Goal: Task Accomplishment & Management: Manage account settings

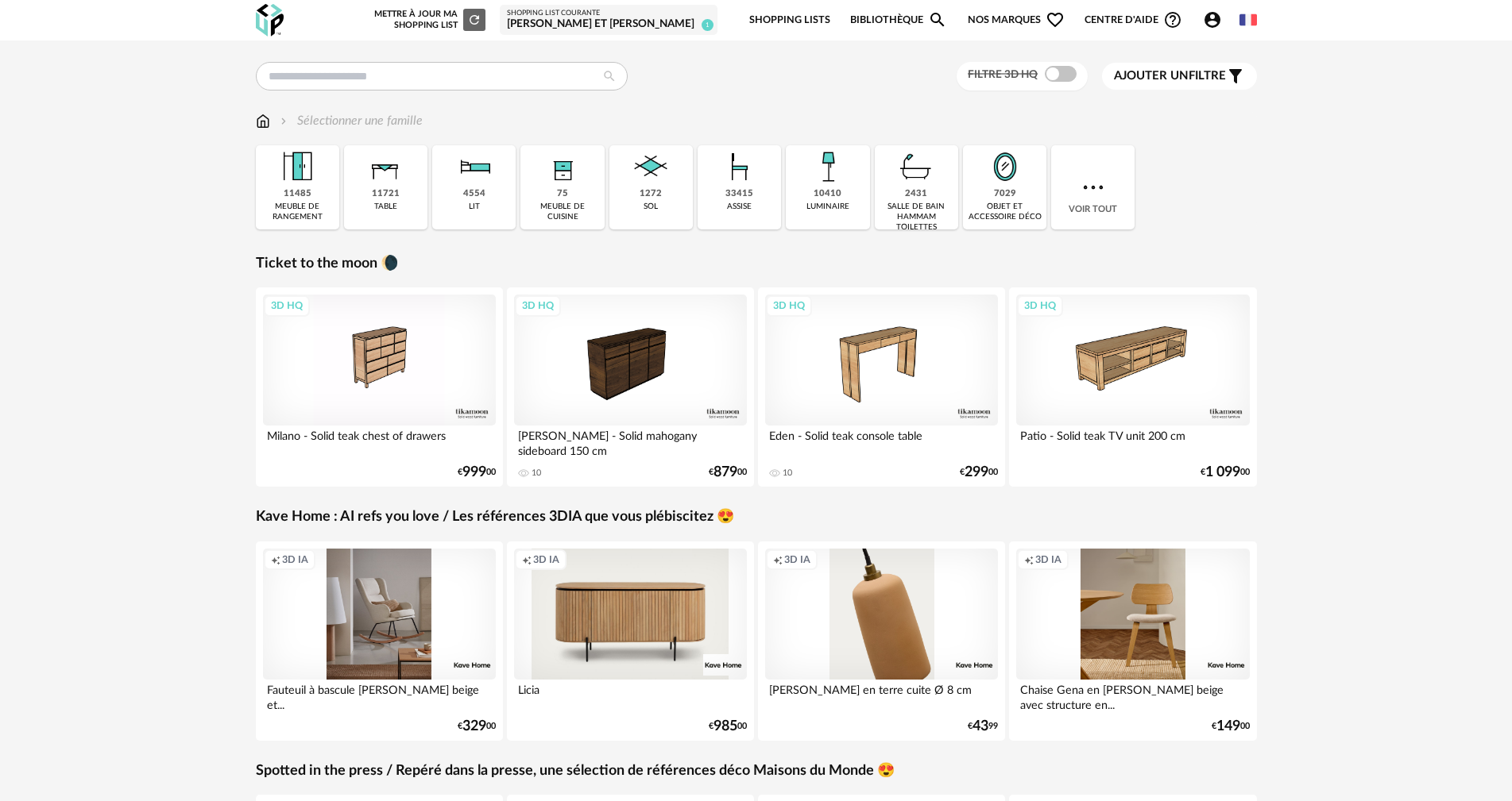
click at [706, 20] on span "1" at bounding box center [707, 25] width 12 height 12
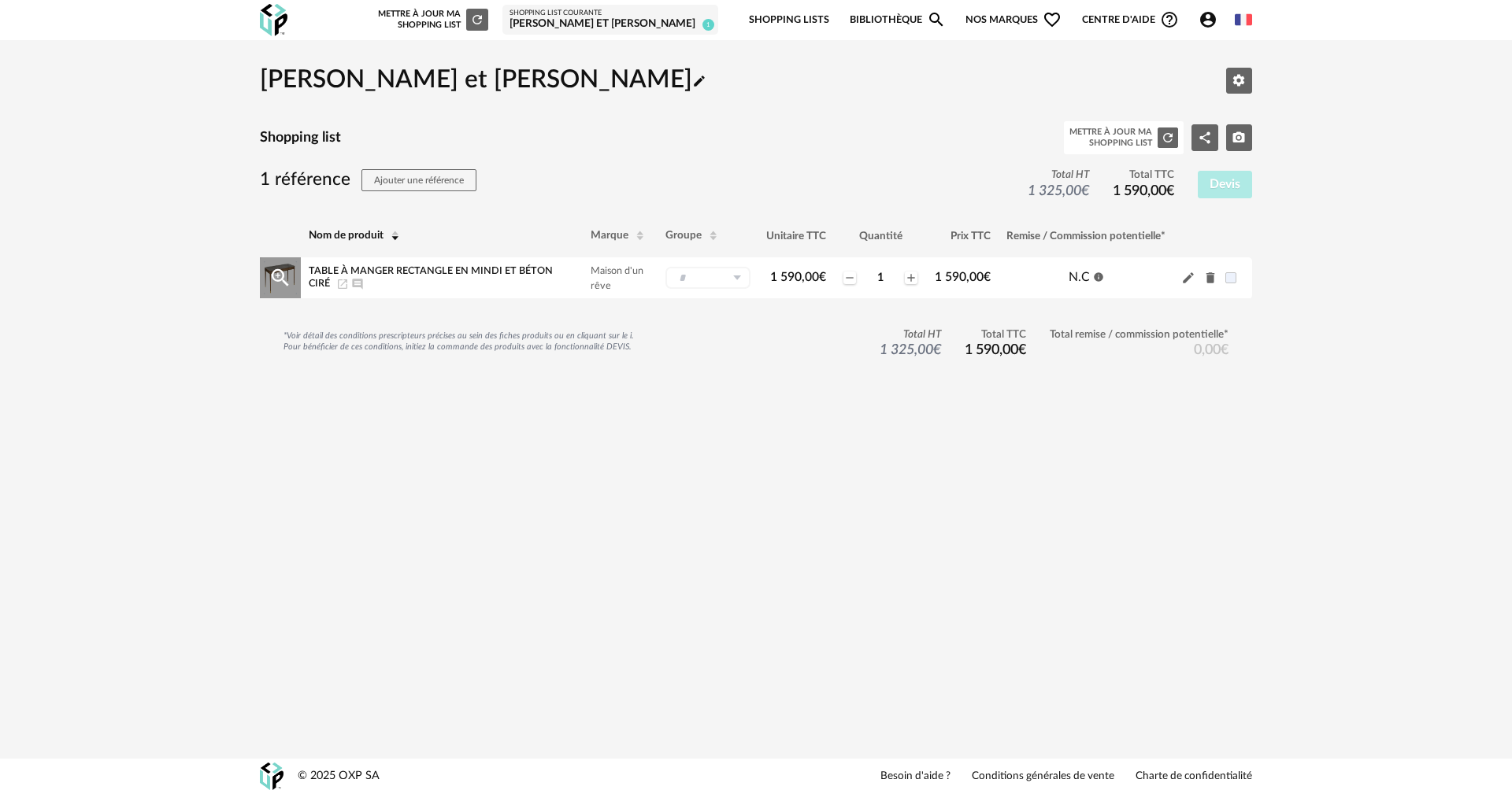
click at [457, 265] on div "Table à manger rectangle en mindi et béton ciré Launch icon Ajouter un commenta…" at bounding box center [434, 277] width 251 height 25
click at [286, 273] on icon "Magnify Plus Outline icon" at bounding box center [280, 277] width 24 height 24
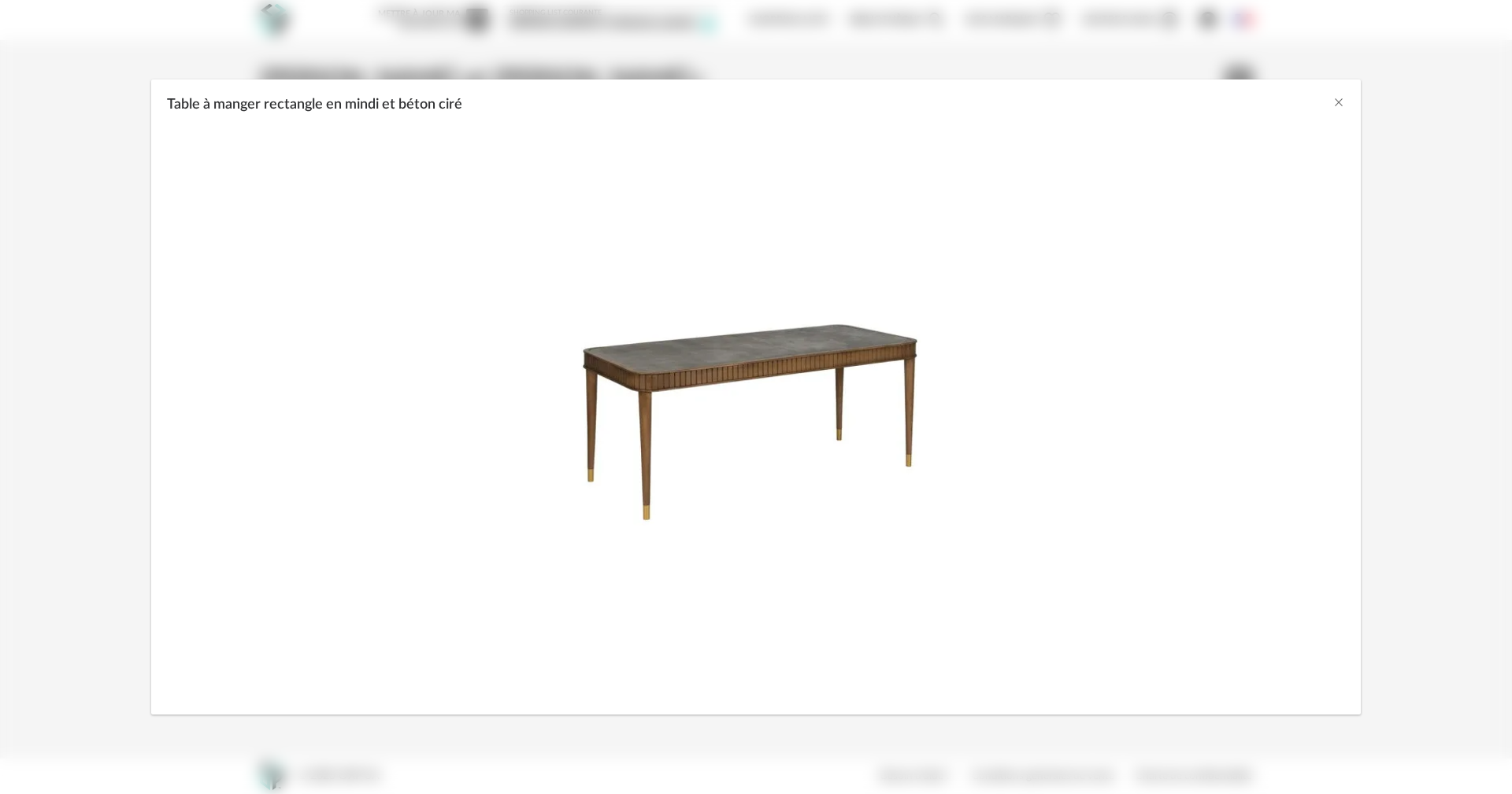
click at [705, 340] on img "Table à manger rectangle en mindi et béton ciré" at bounding box center [756, 418] width 367 height 221
click at [715, 360] on img "Table à manger rectangle en mindi et béton ciré" at bounding box center [756, 418] width 367 height 221
click at [717, 360] on img "Table à manger rectangle en mindi et béton ciré" at bounding box center [756, 418] width 367 height 221
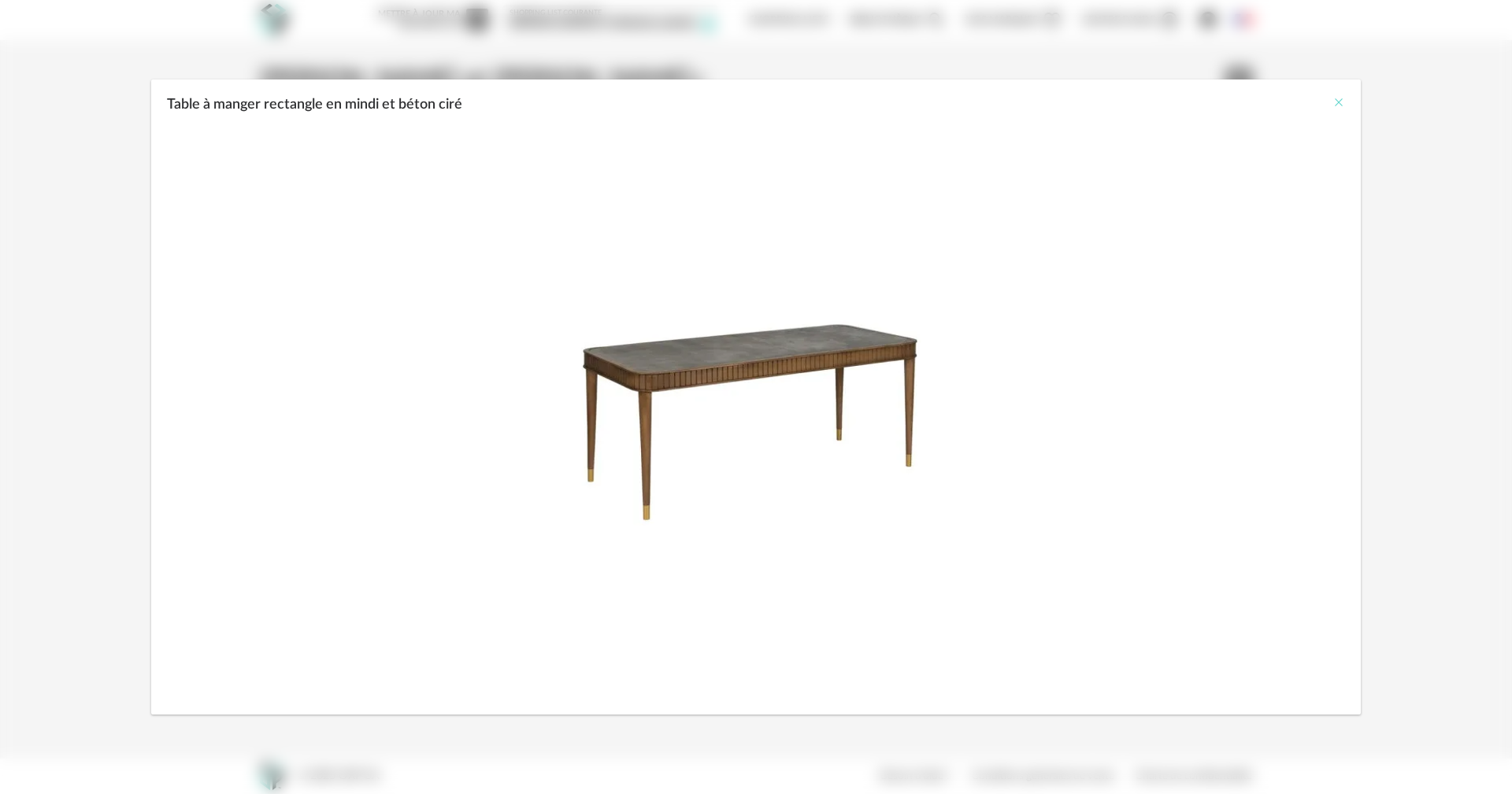
click at [1334, 101] on icon "Close" at bounding box center [1338, 101] width 12 height 12
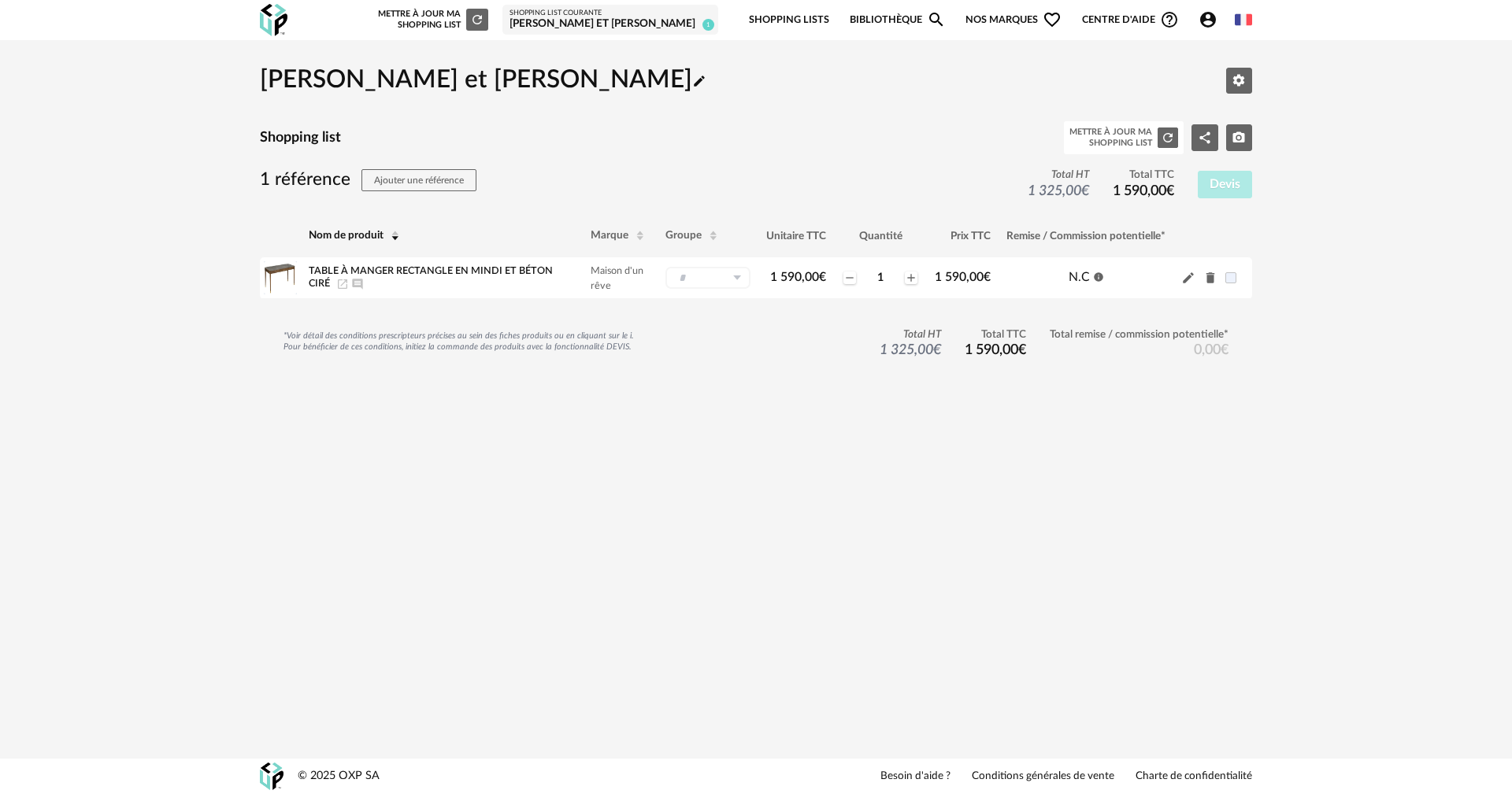
click at [1007, 25] on span "Nos marques Heart Outline icon" at bounding box center [1013, 20] width 96 height 37
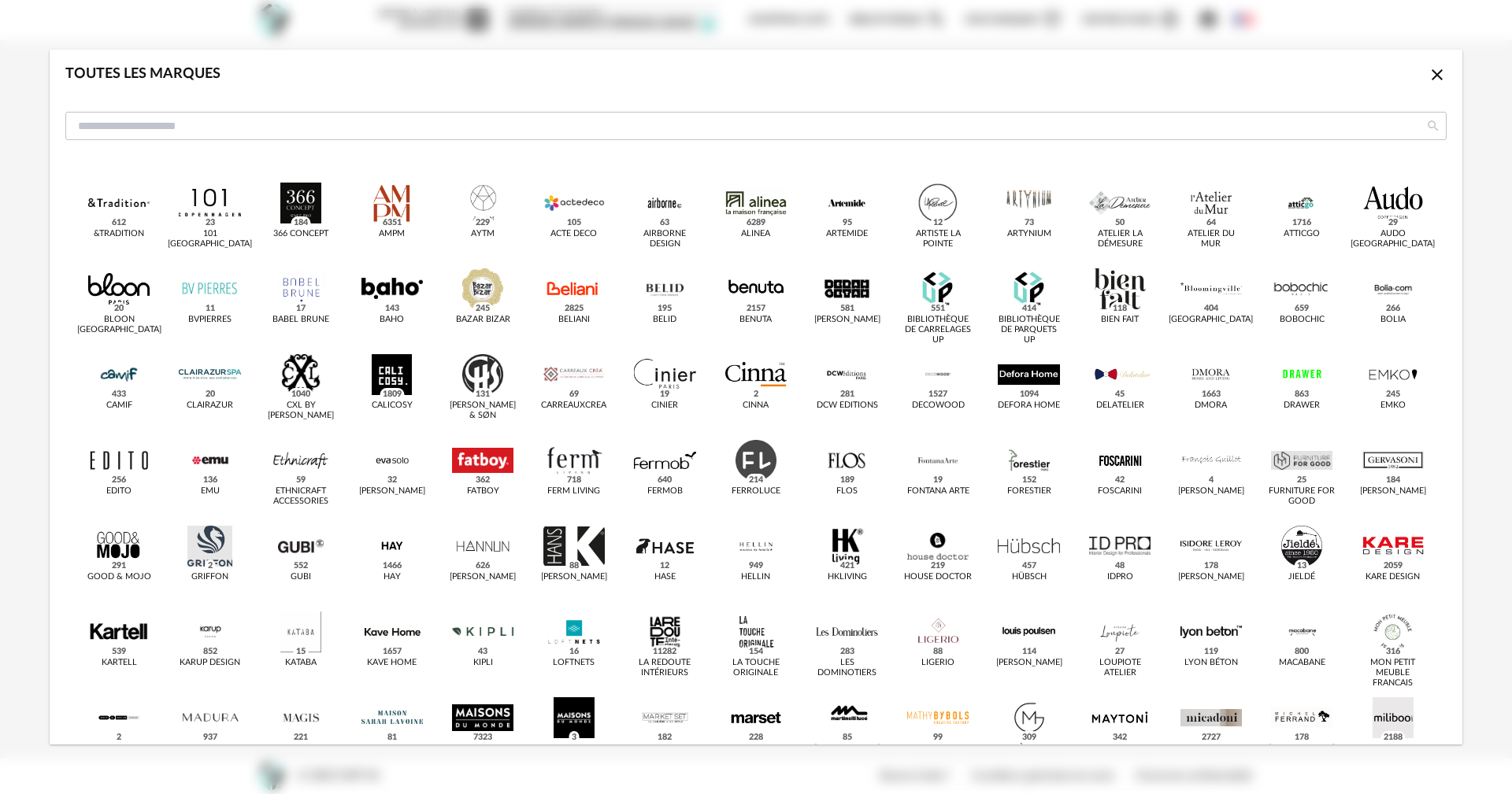
click at [967, 77] on div "Toutes les marques Close icon" at bounding box center [755, 81] width 1381 height 33
click at [1428, 86] on div "Close icon" at bounding box center [1437, 77] width 19 height 25
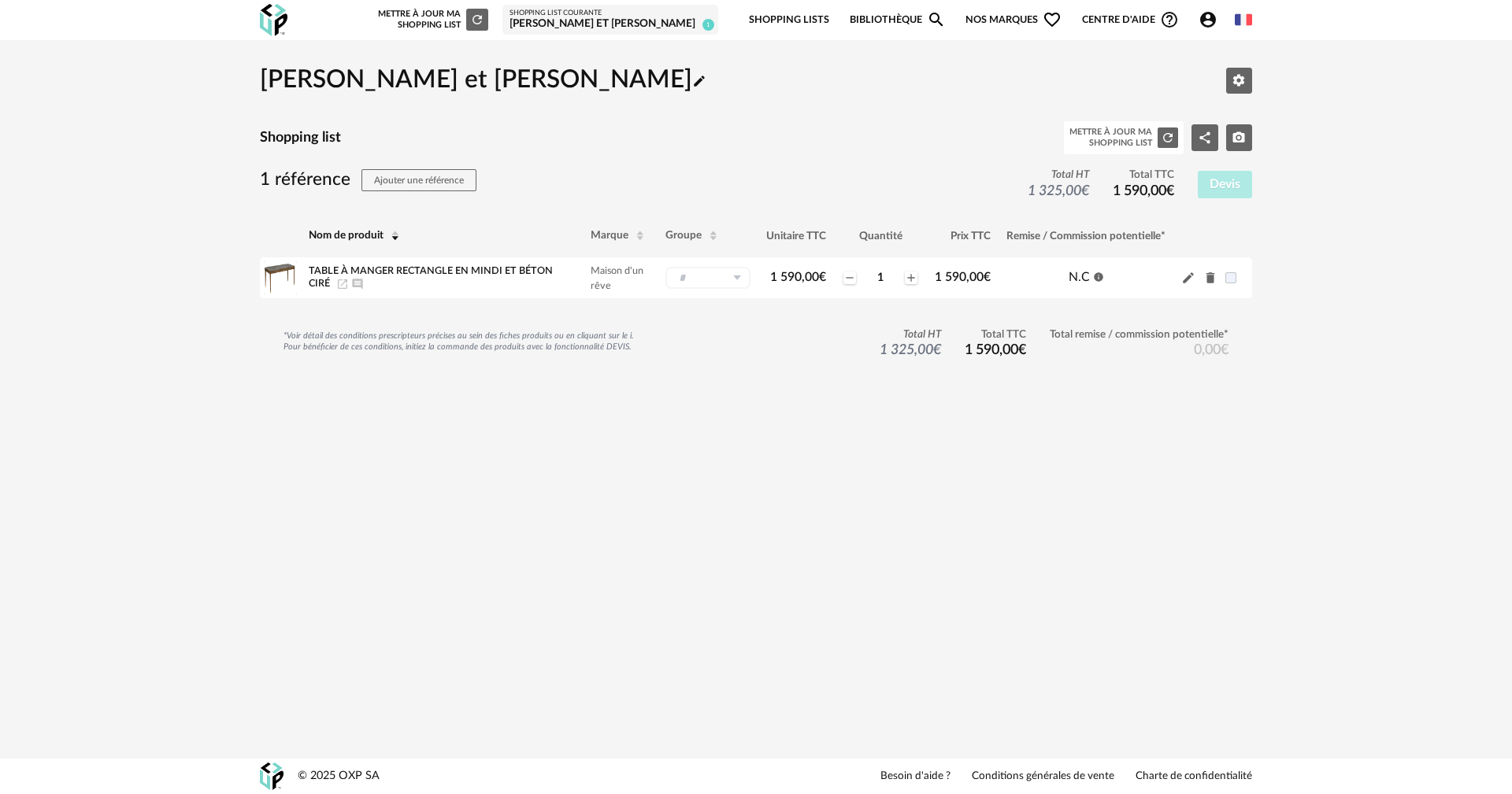
click at [888, 16] on link "Bibliothèque Magnify icon" at bounding box center [898, 20] width 96 height 37
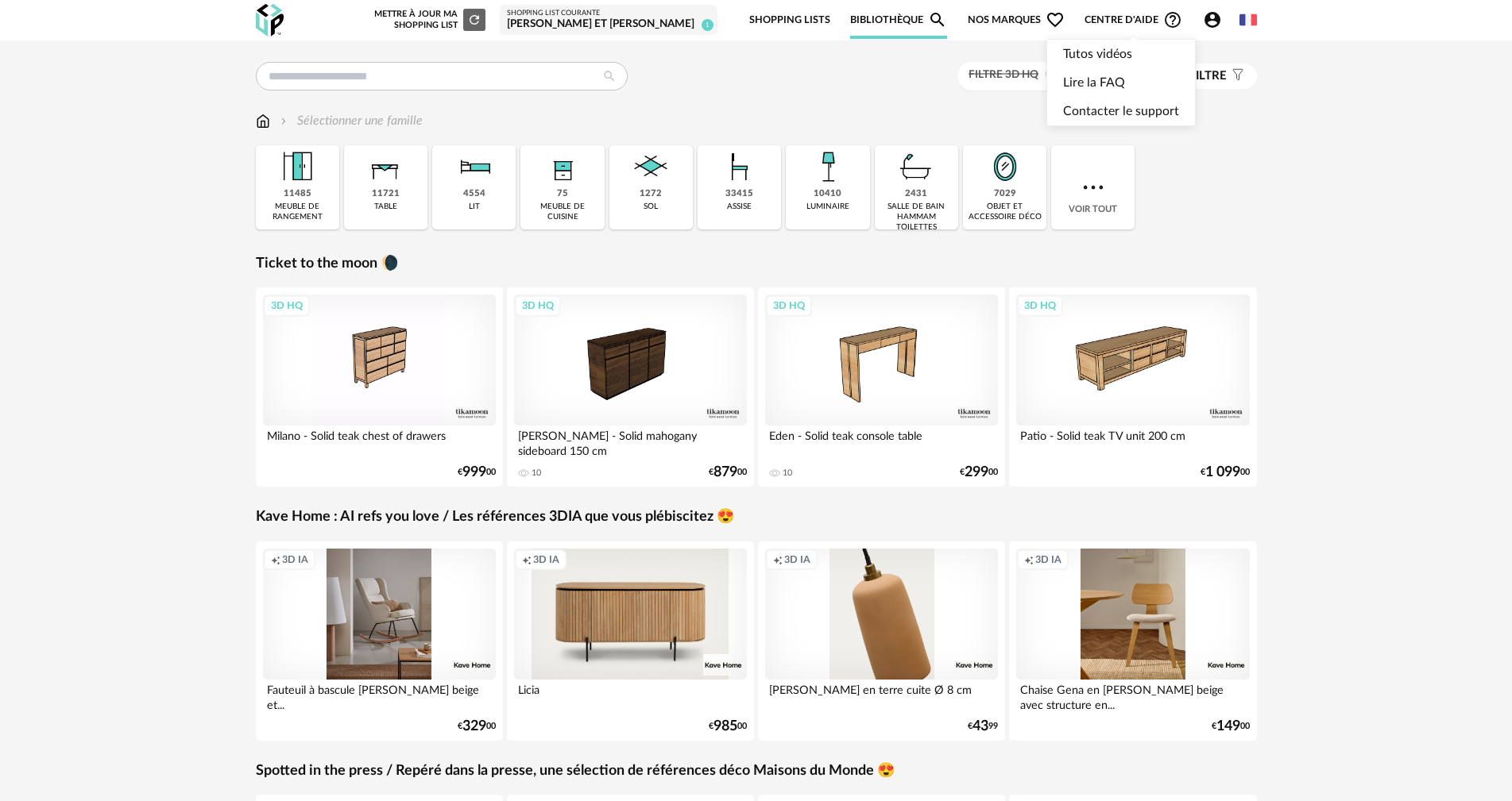
click at [1139, 12] on span "Centre d'aide Help Circle Outline icon" at bounding box center [1133, 20] width 98 height 19
click at [1218, 20] on icon "Account Circle icon" at bounding box center [1212, 19] width 15 height 15
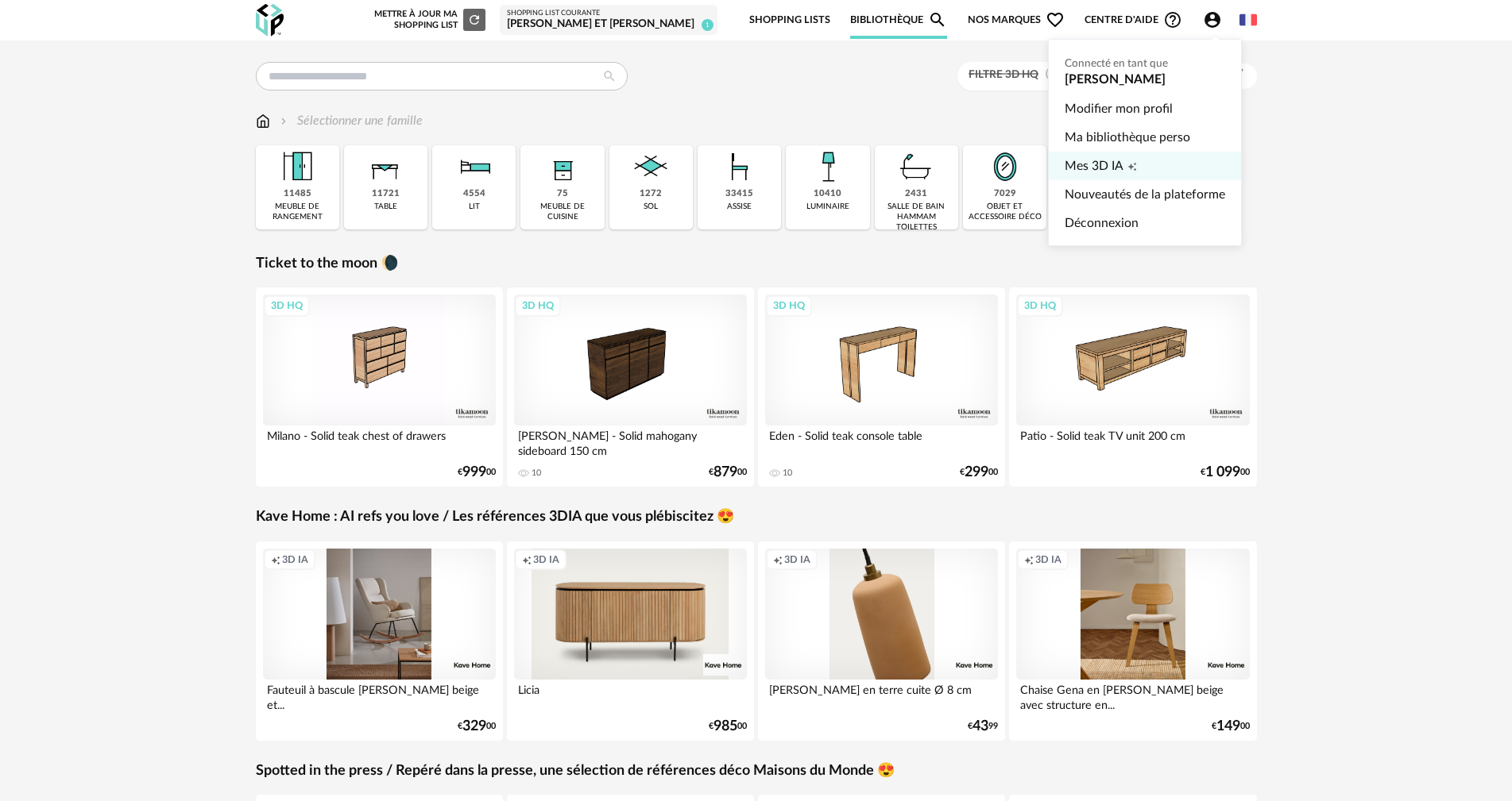
click at [1105, 163] on span "Mes 3D IA" at bounding box center [1093, 166] width 59 height 29
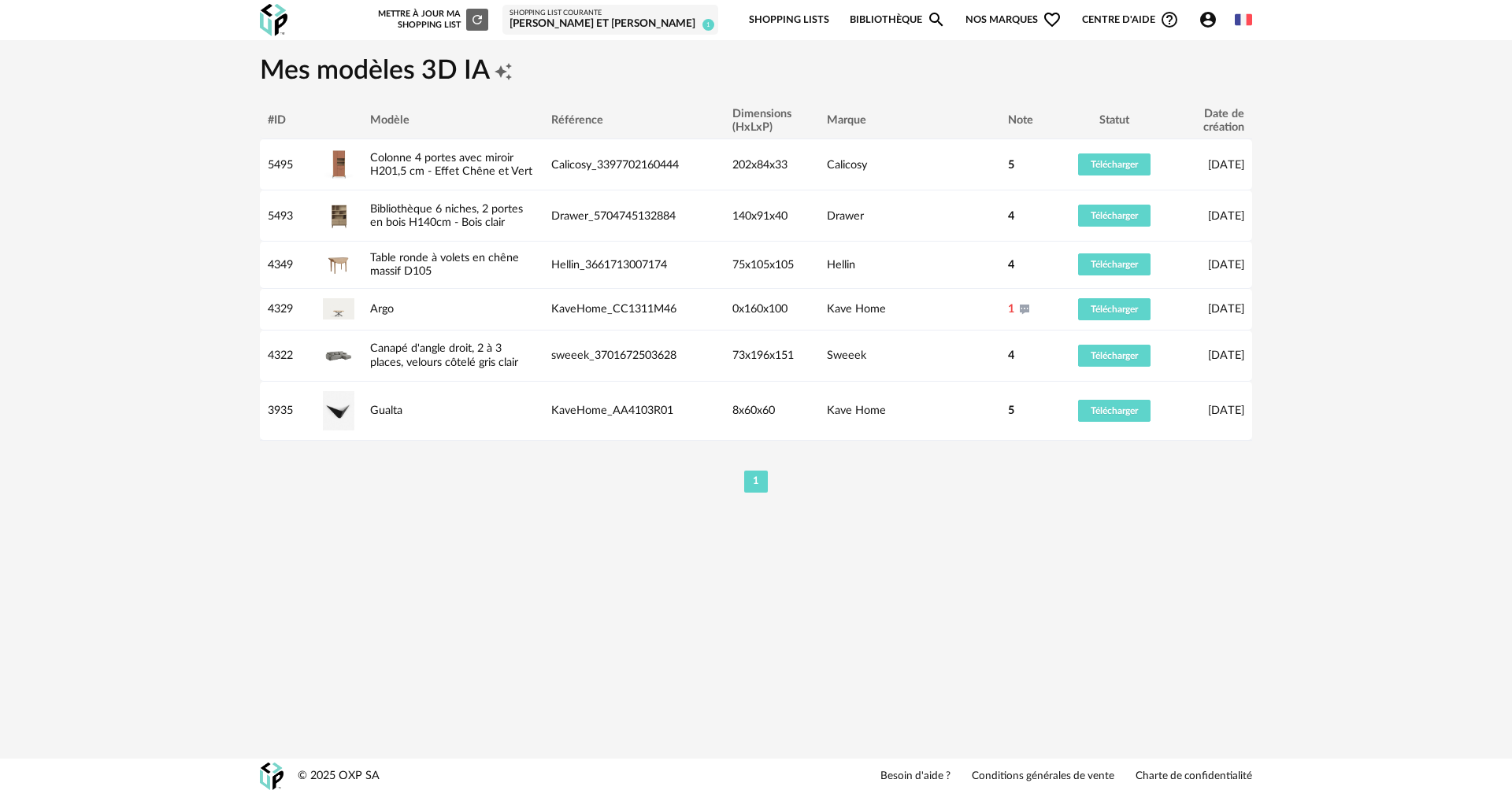
click at [651, 20] on div "[PERSON_NAME] et [PERSON_NAME]" at bounding box center [610, 24] width 202 height 14
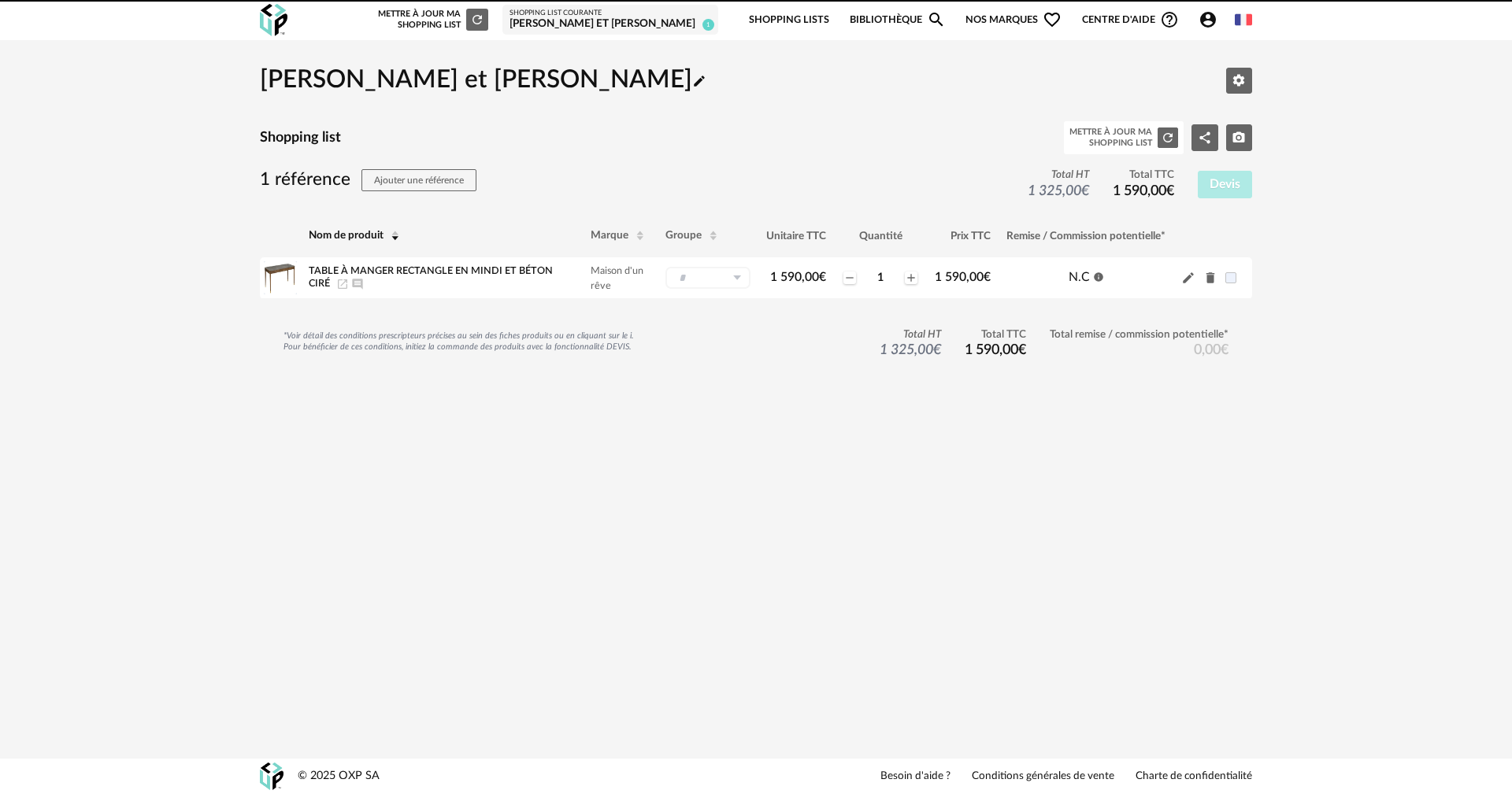
click at [488, 25] on div "Mettre à jour ma Shopping List Refresh icon" at bounding box center [432, 19] width 113 height 22
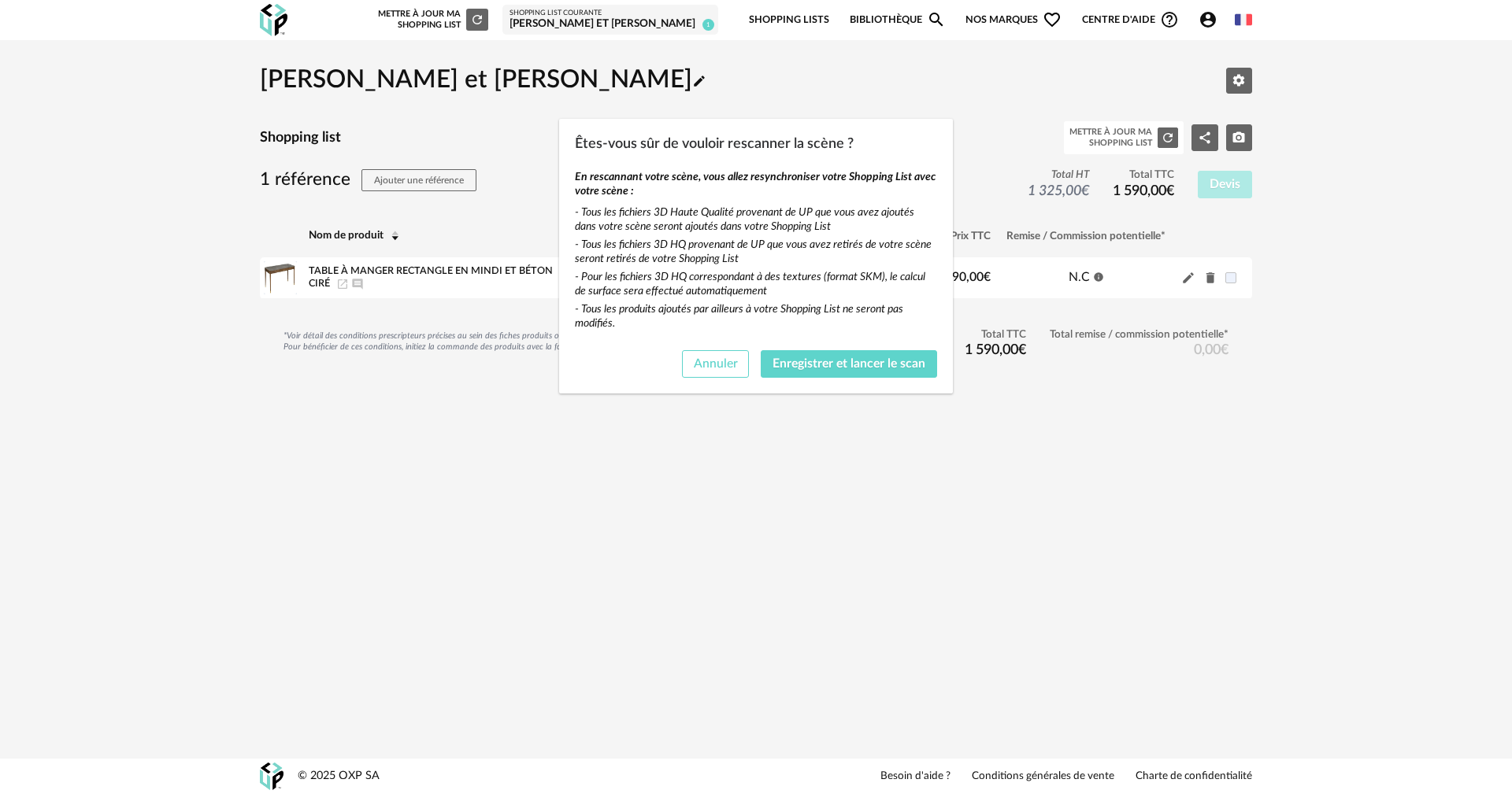
click at [713, 366] on span "Annuler" at bounding box center [716, 364] width 44 height 12
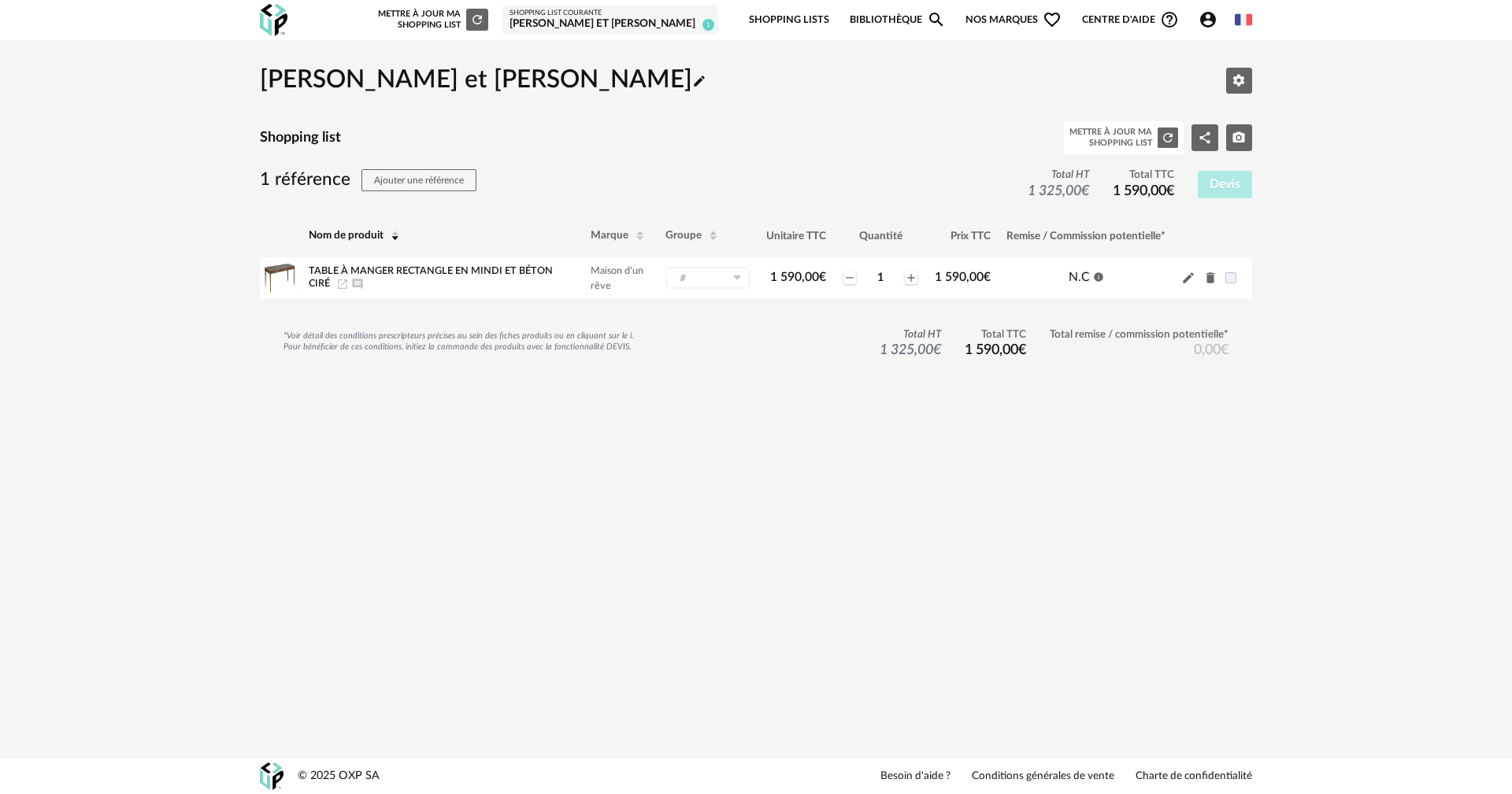
click at [267, 17] on img at bounding box center [273, 20] width 28 height 33
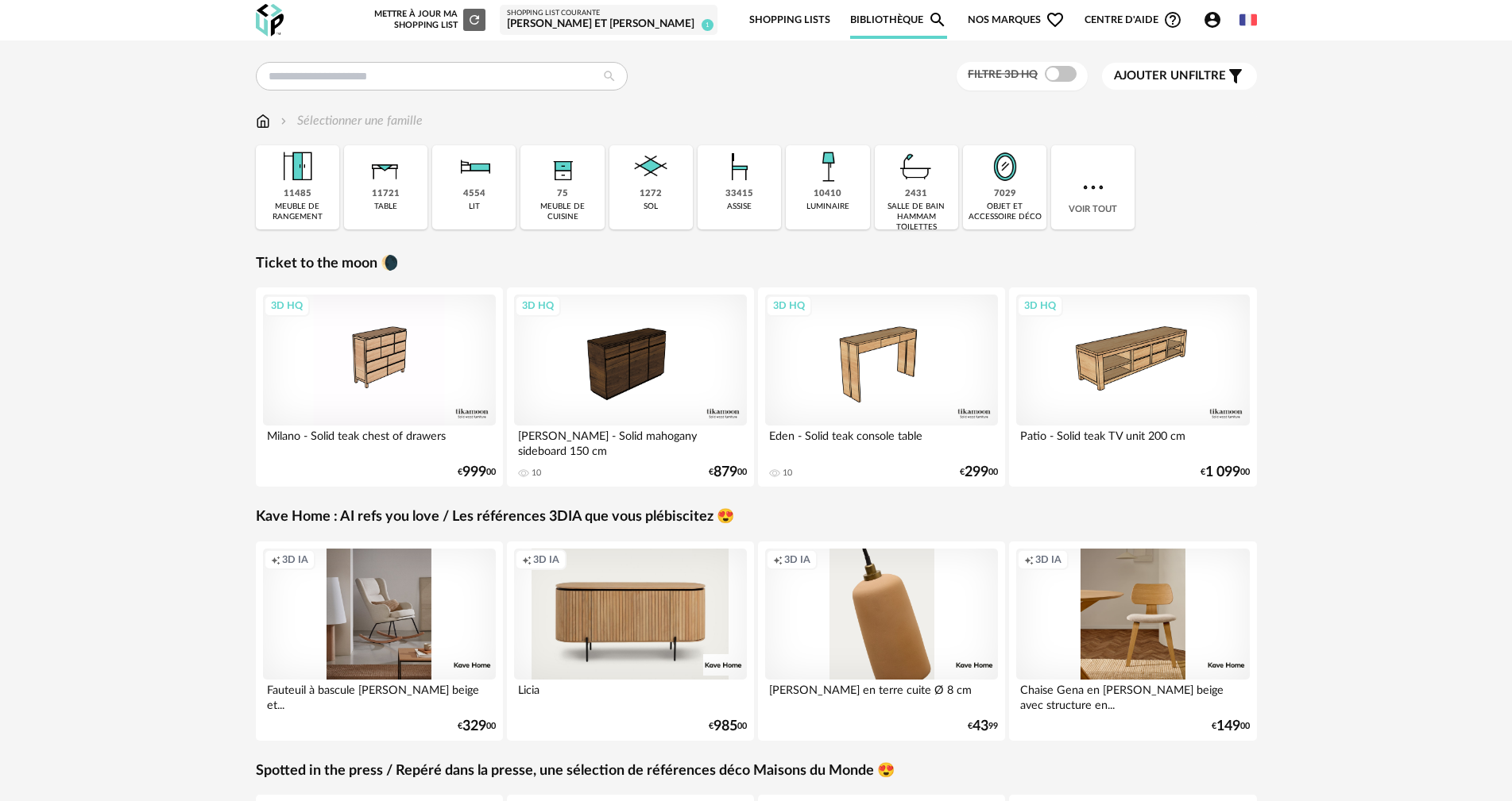
click at [636, 14] on div "Shopping List courante" at bounding box center [608, 14] width 204 height 10
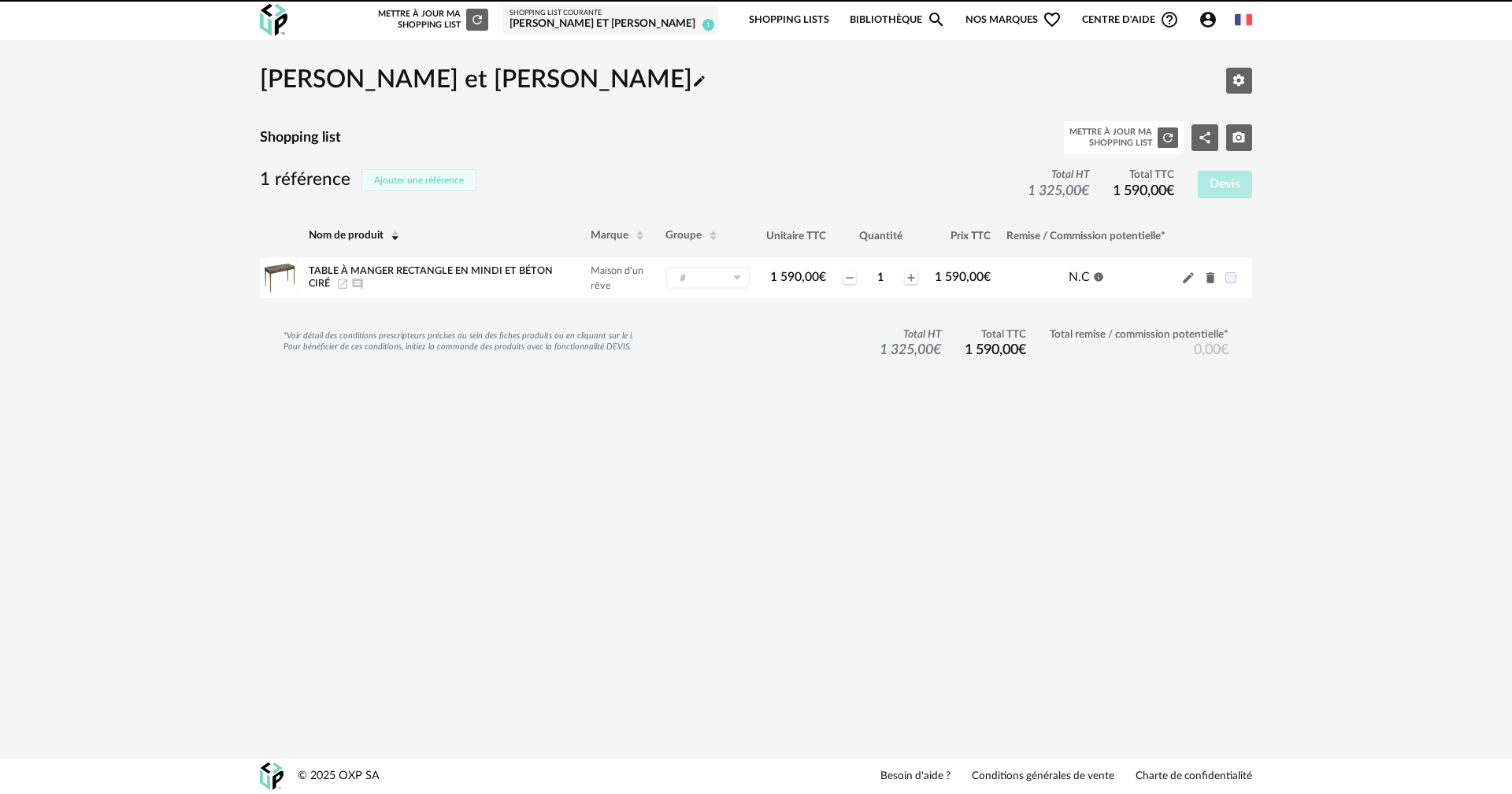
click at [422, 175] on span "Ajouter une référence" at bounding box center [419, 180] width 90 height 10
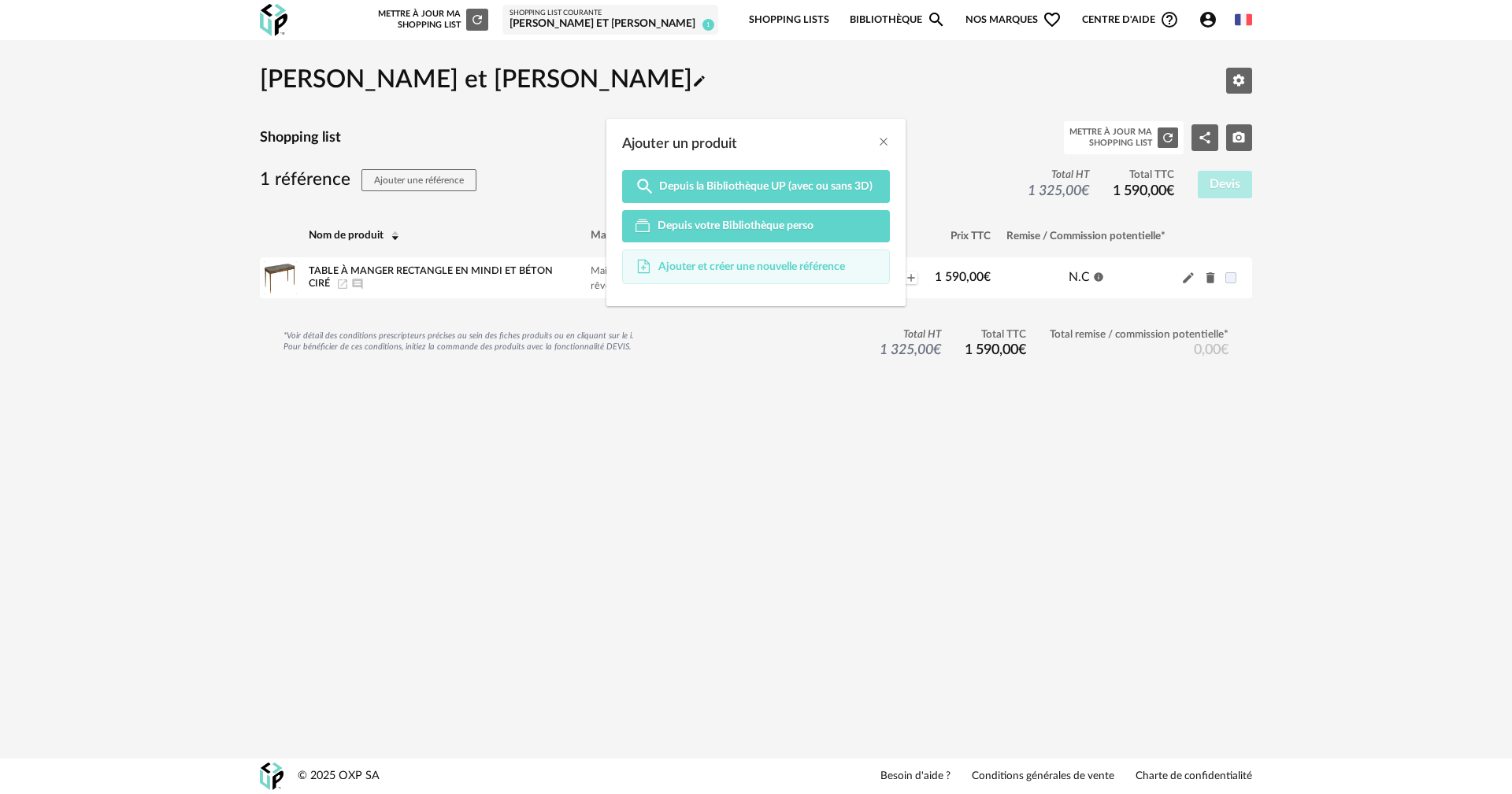
click at [722, 264] on span "Ajouter et créer une nouvelle référence" at bounding box center [751, 266] width 187 height 14
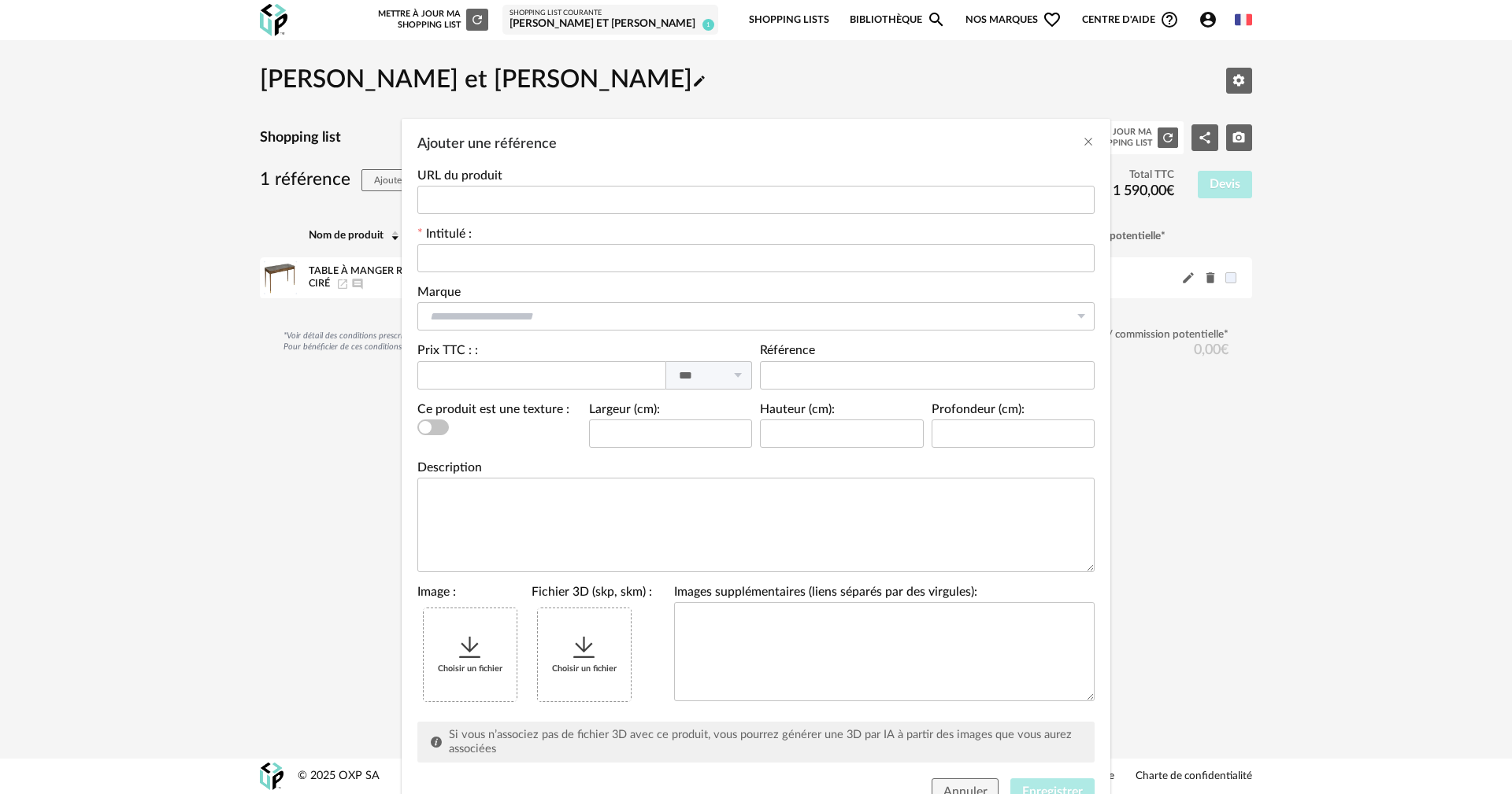
click at [593, 184] on div "URL du produit" at bounding box center [756, 192] width 678 height 44
click at [593, 191] on input "Ajouter une référence" at bounding box center [756, 200] width 678 height 29
paste input "**********"
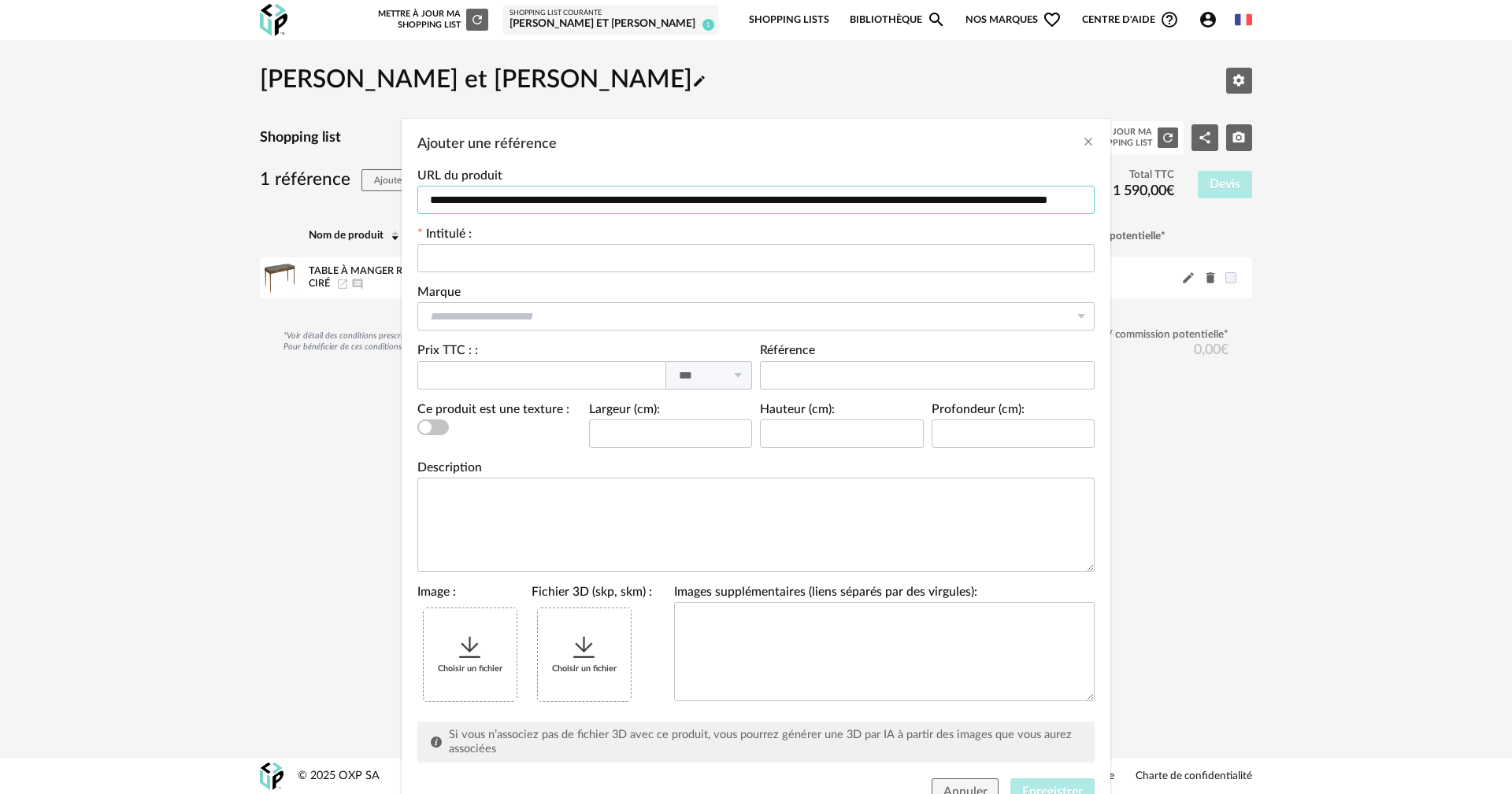
scroll to position [0, 74]
type input "**********"
click at [544, 231] on div "Intitulé :" at bounding box center [756, 251] width 678 height 44
click at [542, 261] on input "Ajouter une référence" at bounding box center [756, 258] width 678 height 29
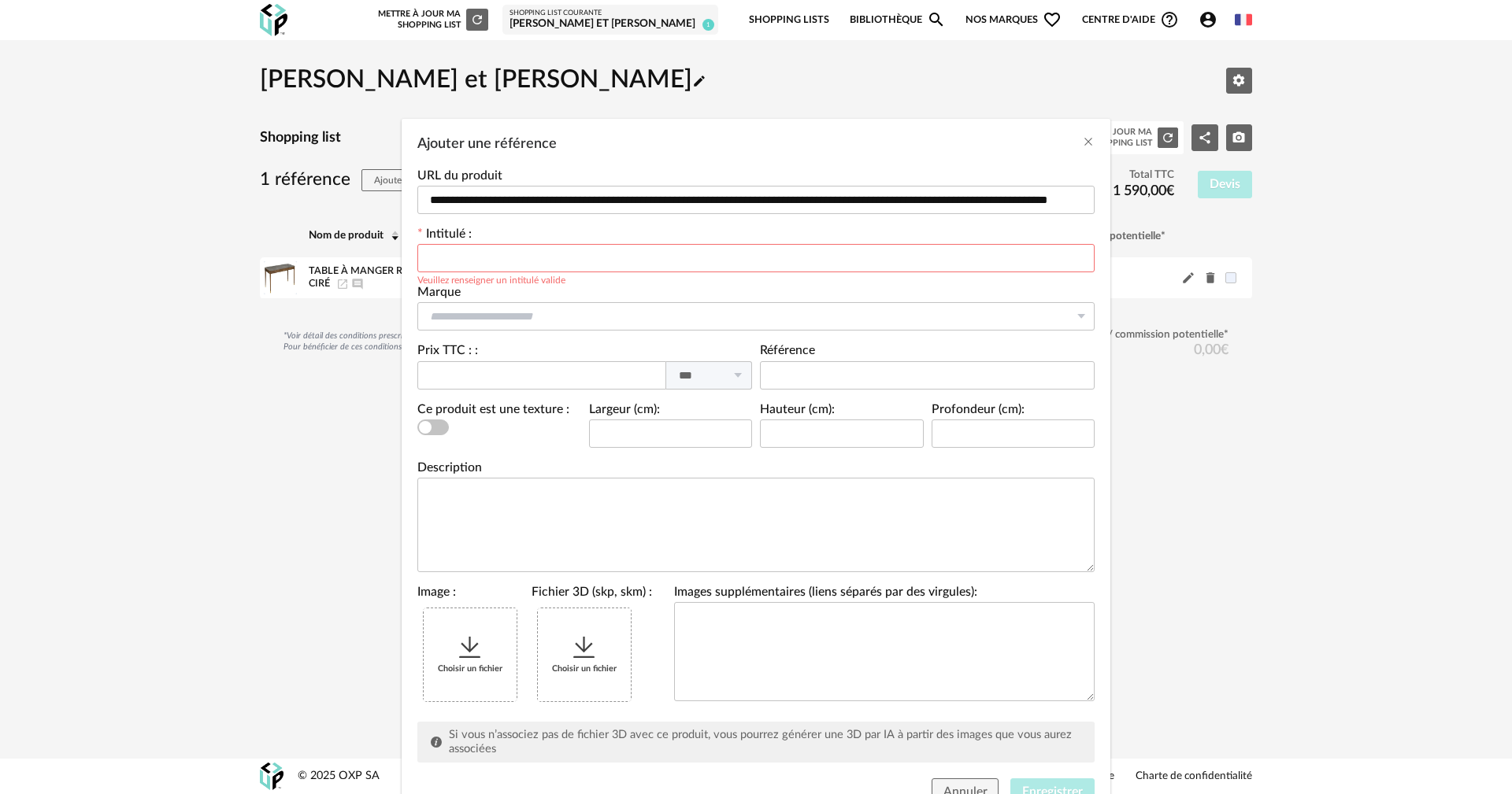
click at [502, 243] on div "Intitulé : Veuillez renseigner un intitulé valide" at bounding box center [756, 251] width 678 height 44
click at [502, 252] on input "Ajouter une référence" at bounding box center [756, 258] width 678 height 29
paste input "**********"
type input "**********"
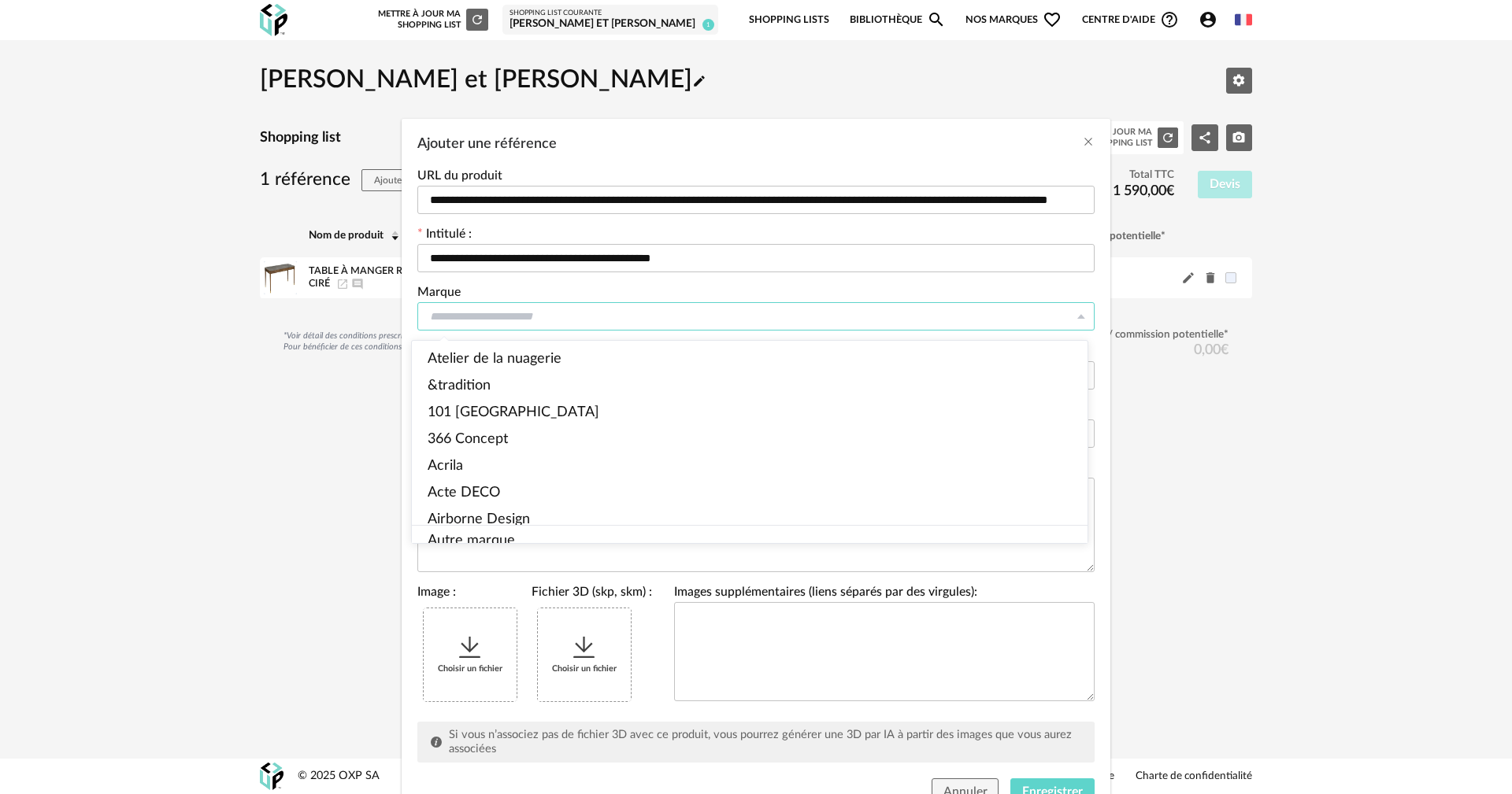
click at [487, 313] on input "Ajouter une référence" at bounding box center [756, 317] width 678 height 29
click at [523, 526] on li "Autre marque" at bounding box center [756, 541] width 689 height 32
type input "**********"
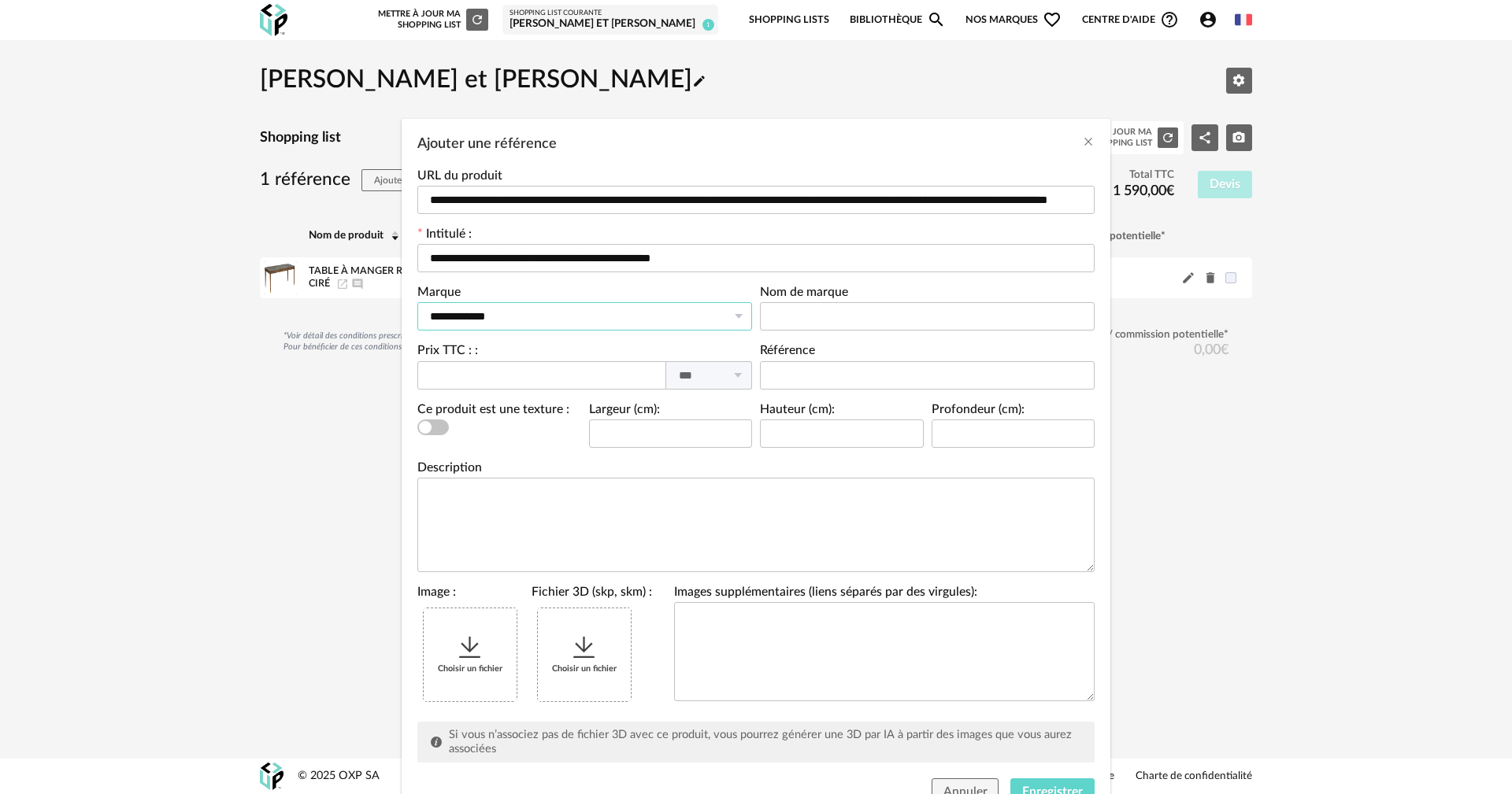
scroll to position [1, 0]
click at [831, 329] on div "Nom de marque" at bounding box center [927, 315] width 343 height 58
click at [828, 322] on input "Ajouter une référence" at bounding box center [927, 317] width 335 height 29
click at [820, 324] on input "Ajouter une référence" at bounding box center [927, 317] width 335 height 29
type input "**********"
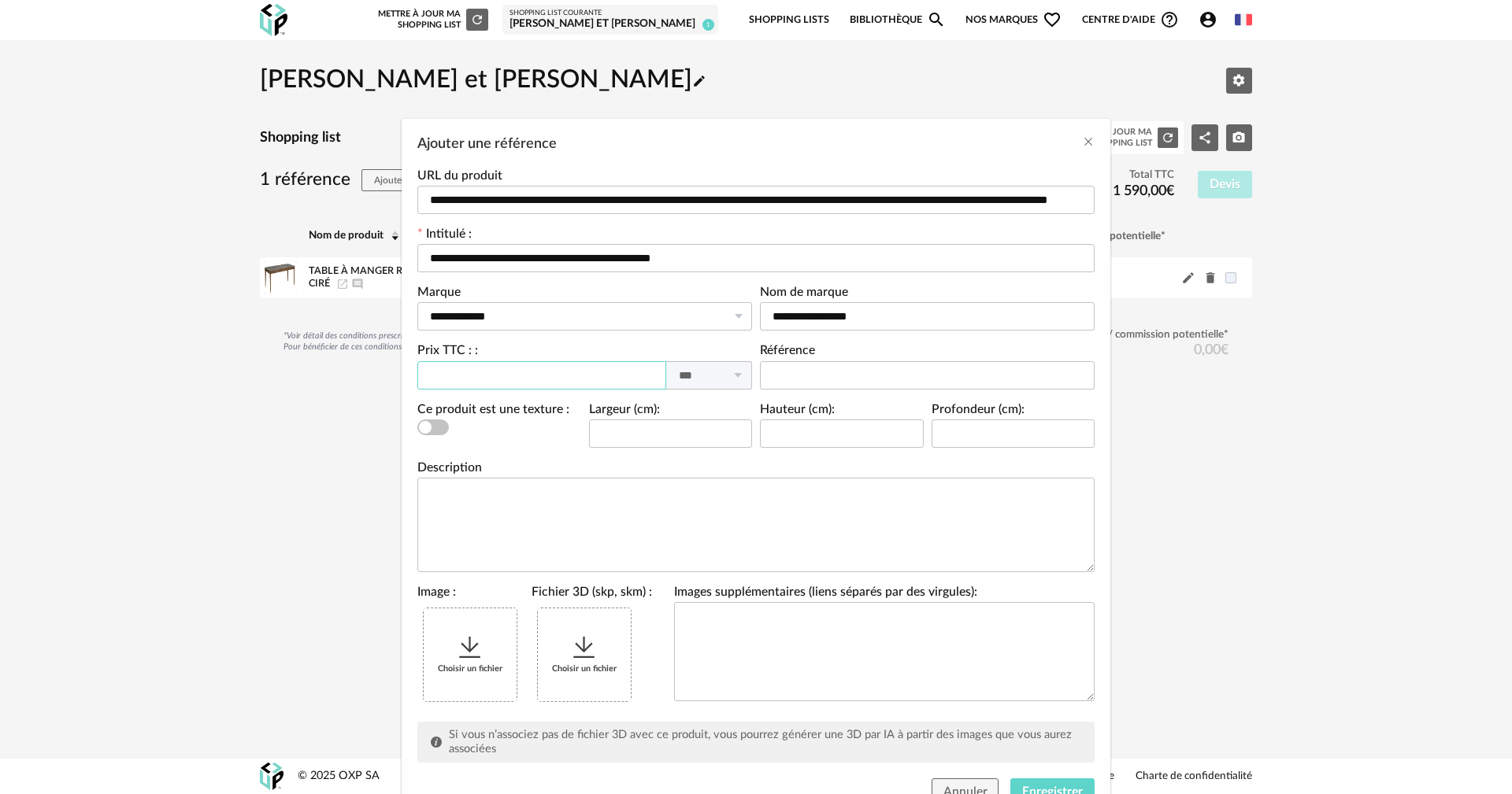
click at [531, 370] on input "Ajouter une référence" at bounding box center [542, 376] width 249 height 29
type input "****"
click at [851, 375] on input "Ajouter une référence" at bounding box center [927, 376] width 335 height 29
click at [855, 373] on input "Ajouter une référence" at bounding box center [927, 376] width 335 height 29
paste input "********"
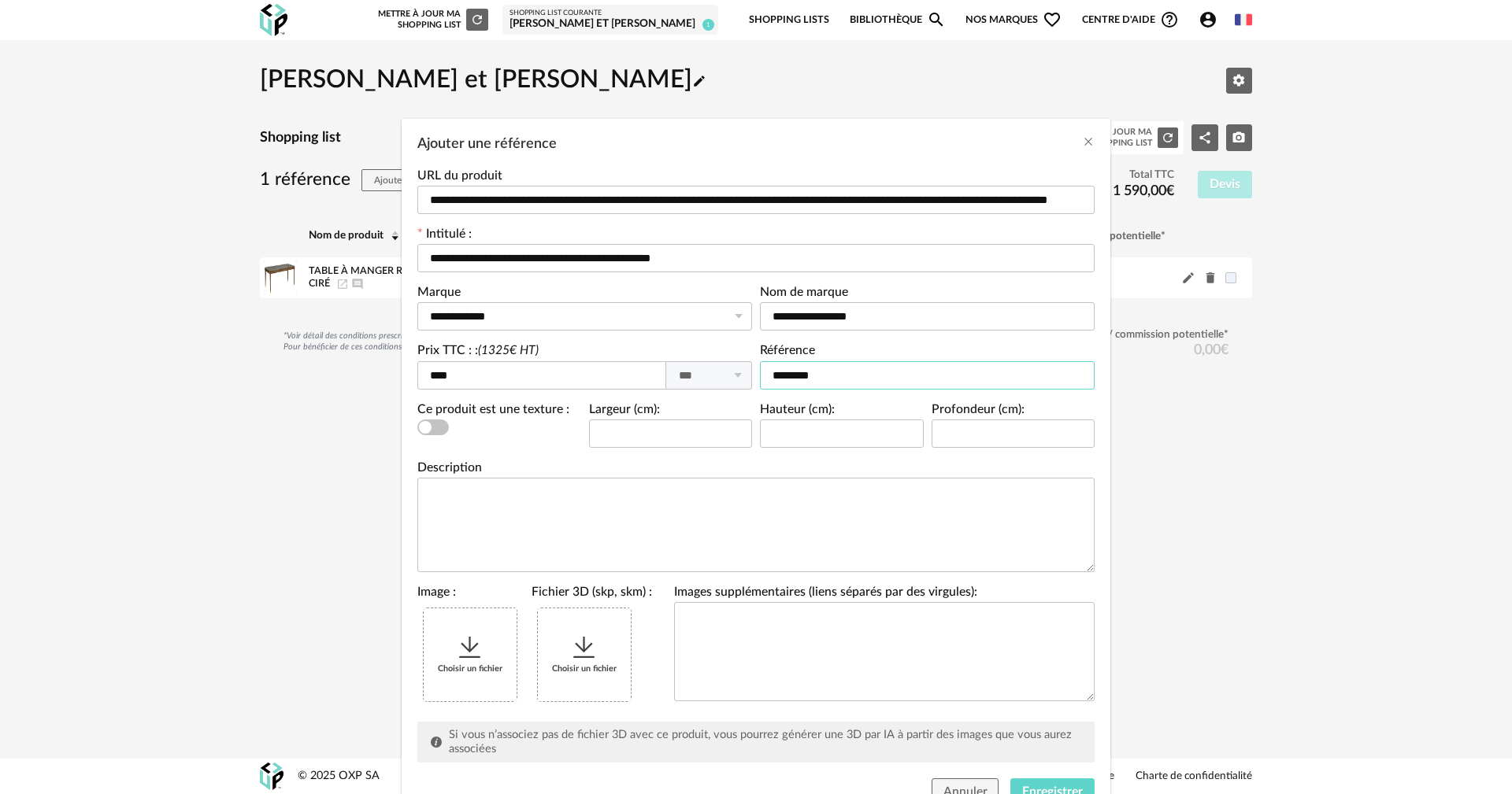
type input "********"
click at [634, 429] on input "Ajouter une référence" at bounding box center [670, 434] width 164 height 29
type input "***"
click at [784, 433] on input "Ajouter une référence" at bounding box center [841, 434] width 164 height 29
drag, startPoint x: 948, startPoint y: 426, endPoint x: 956, endPoint y: 429, distance: 8.5
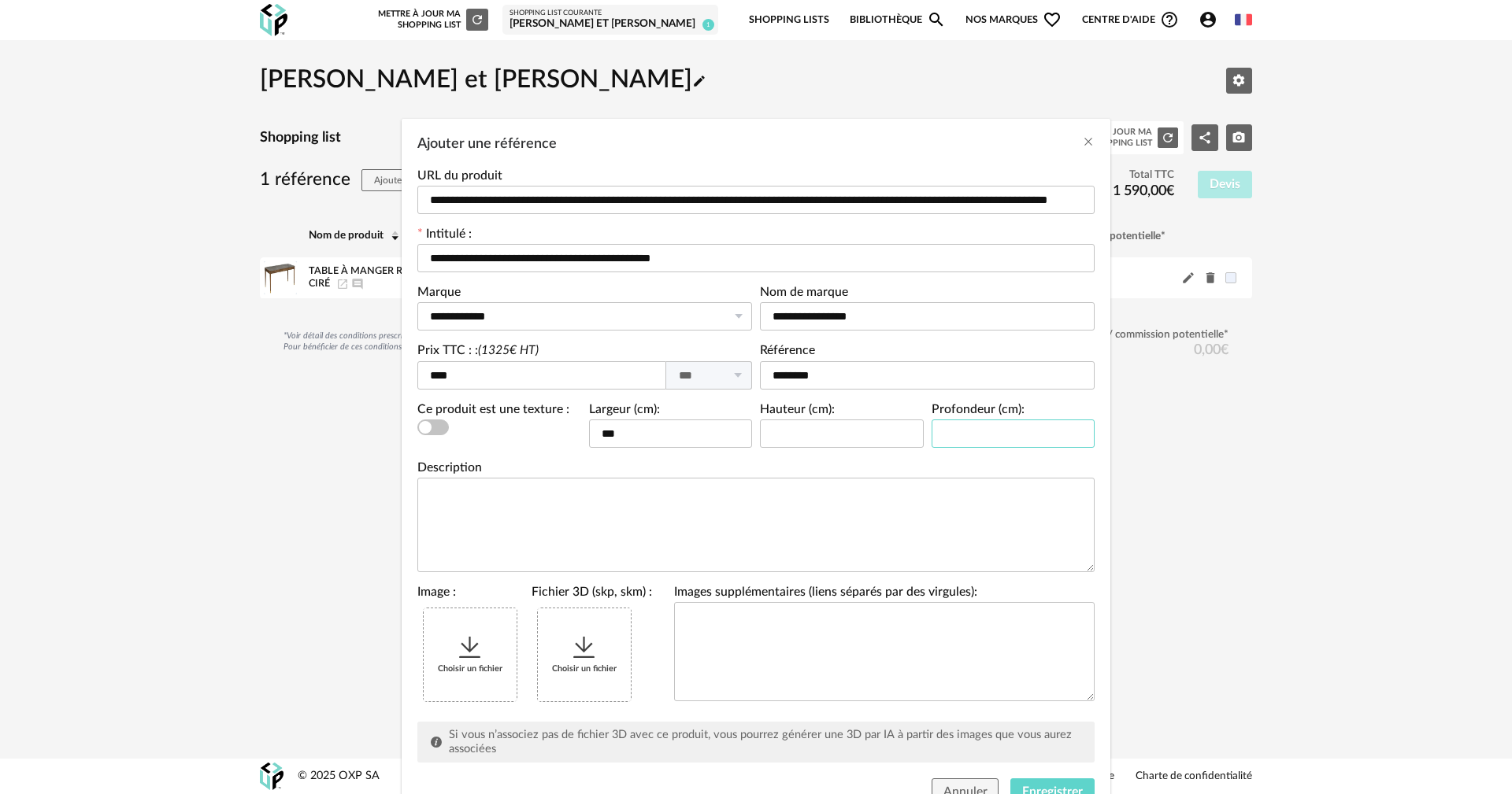
click at [950, 427] on input "Ajouter une référence" at bounding box center [1012, 434] width 164 height 29
type input "**"
click at [859, 434] on input "Ajouter une référence" at bounding box center [841, 434] width 164 height 29
type input "**"
click at [544, 471] on div "Description" at bounding box center [756, 517] width 678 height 110
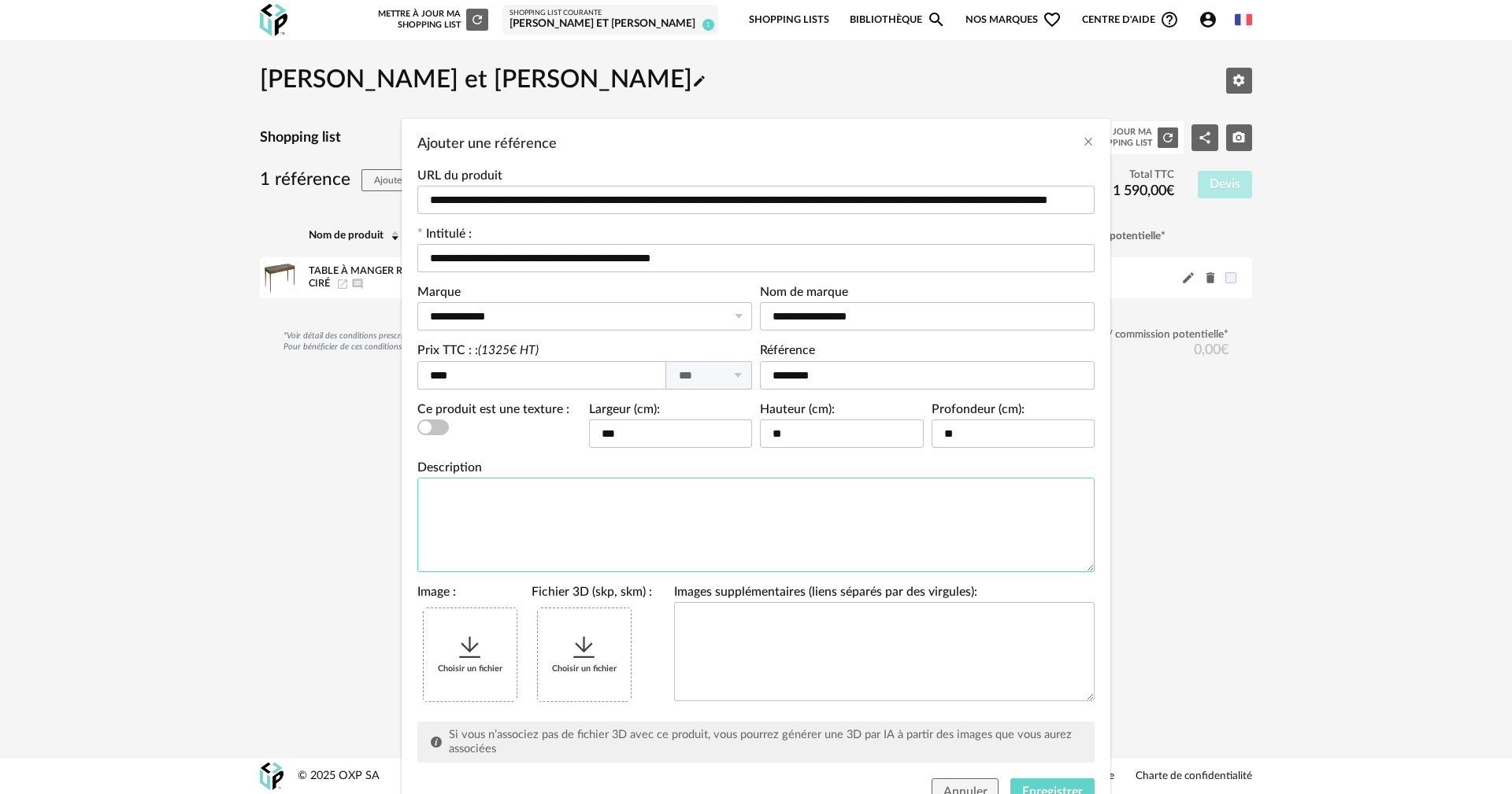
click at [543, 500] on textarea "Ajouter une référence" at bounding box center [756, 524] width 678 height 95
paste textarea "**********"
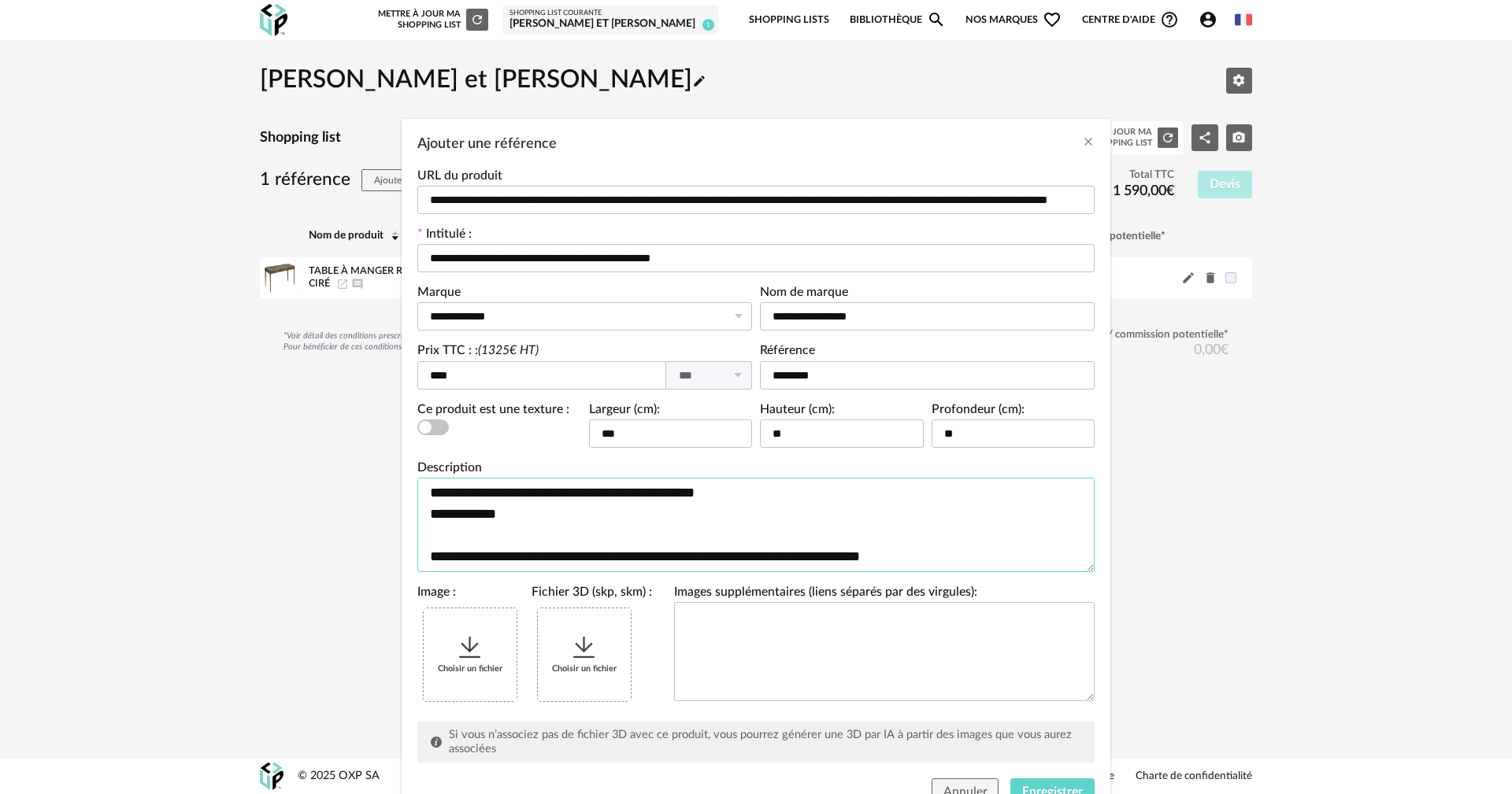
scroll to position [312, 0]
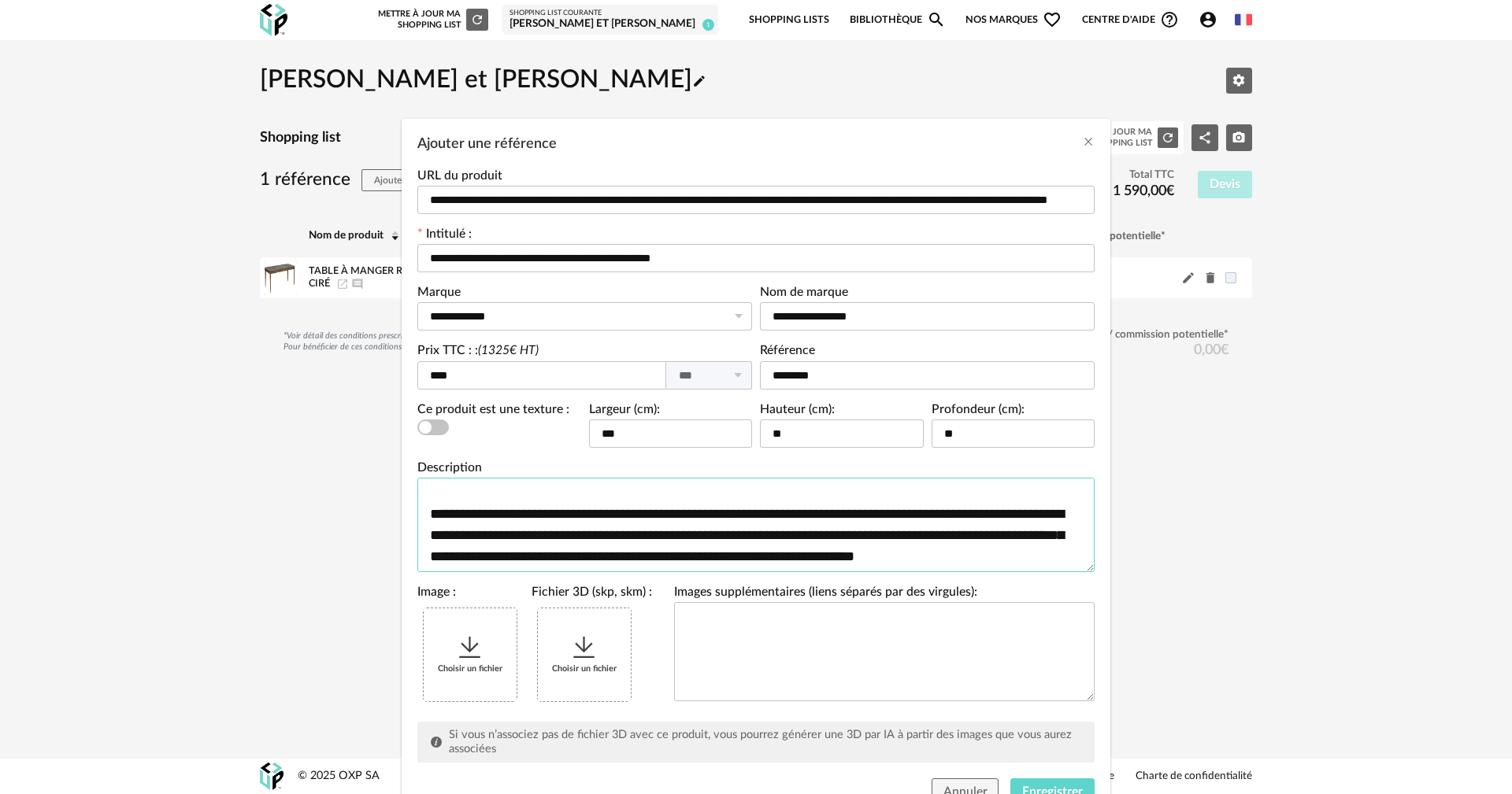
type textarea "**********"
click at [473, 654] on icon "Ajouter une référence" at bounding box center [470, 648] width 29 height 29
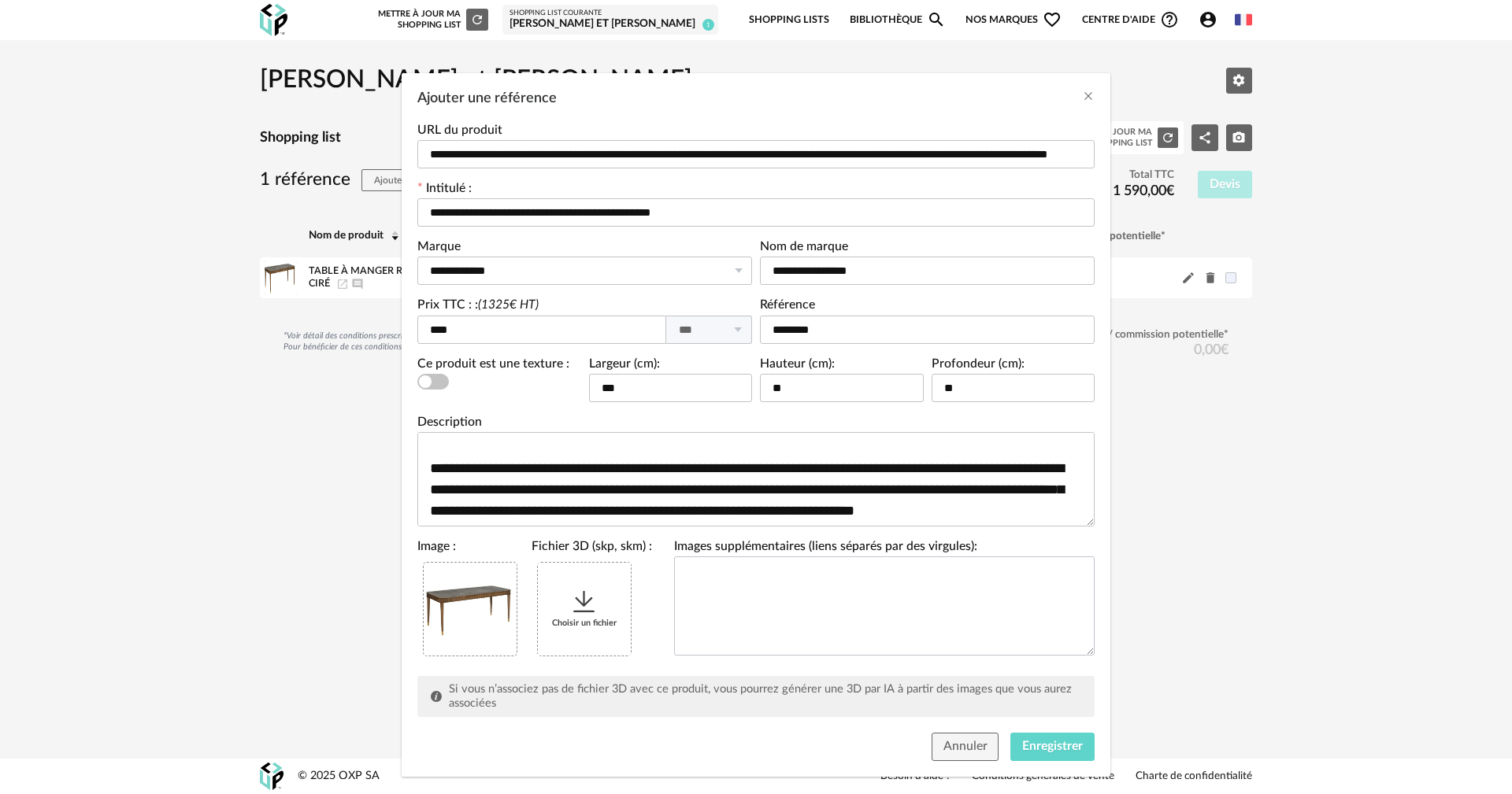
scroll to position [68, 0]
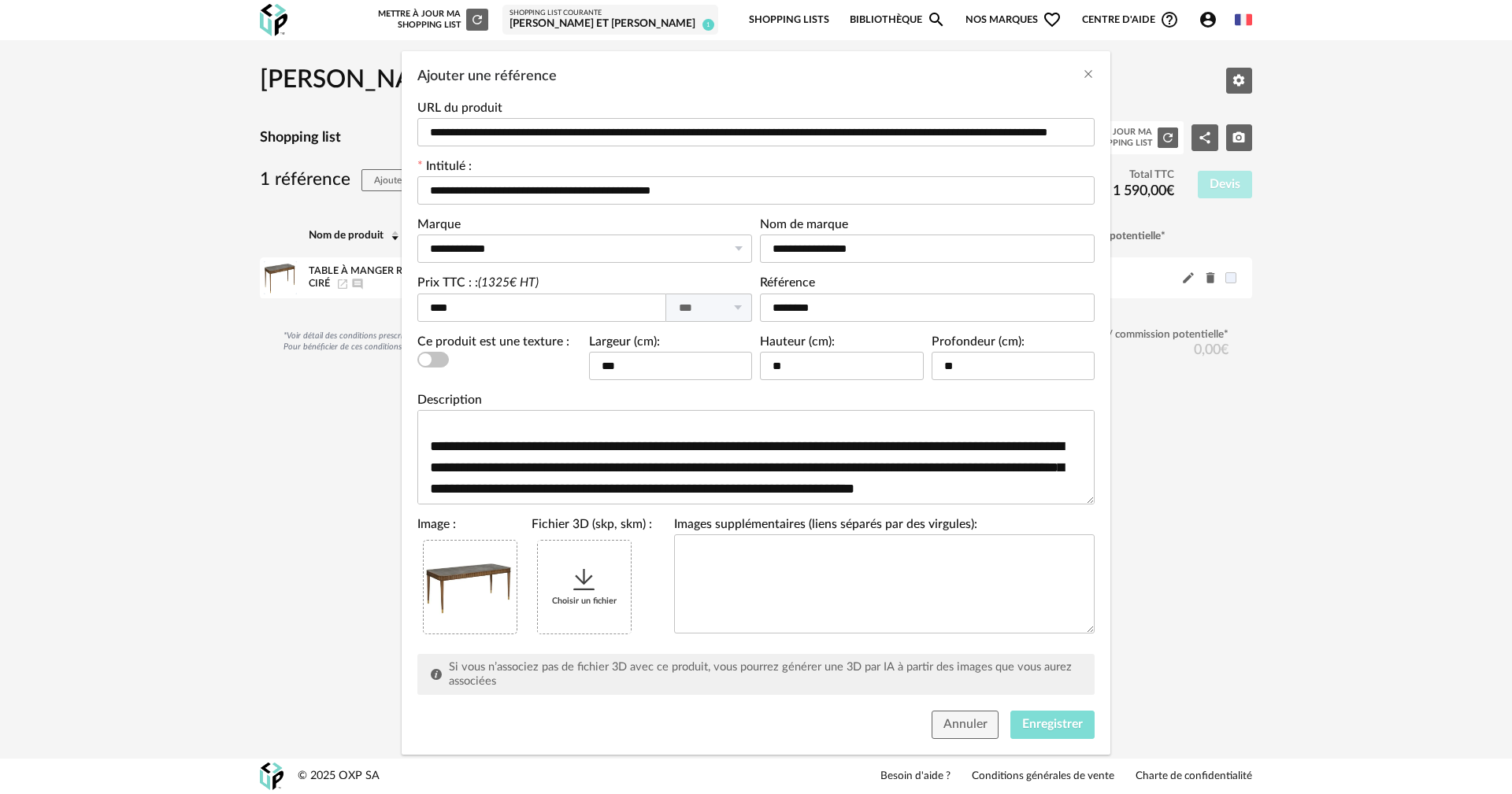
click at [1050, 723] on span "Enregistrer" at bounding box center [1052, 723] width 60 height 12
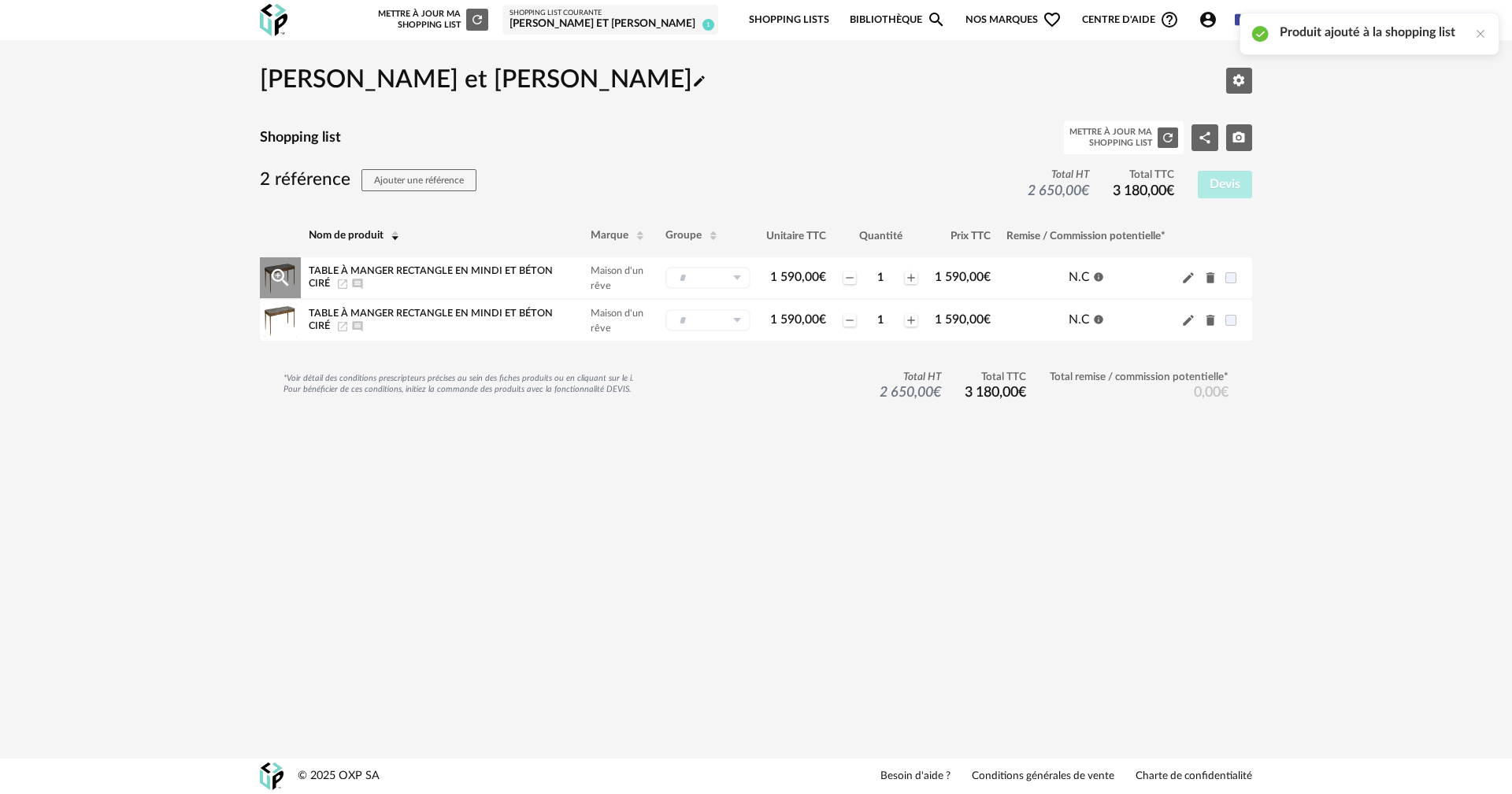
click at [1205, 273] on icon "Delete icon" at bounding box center [1210, 277] width 14 height 14
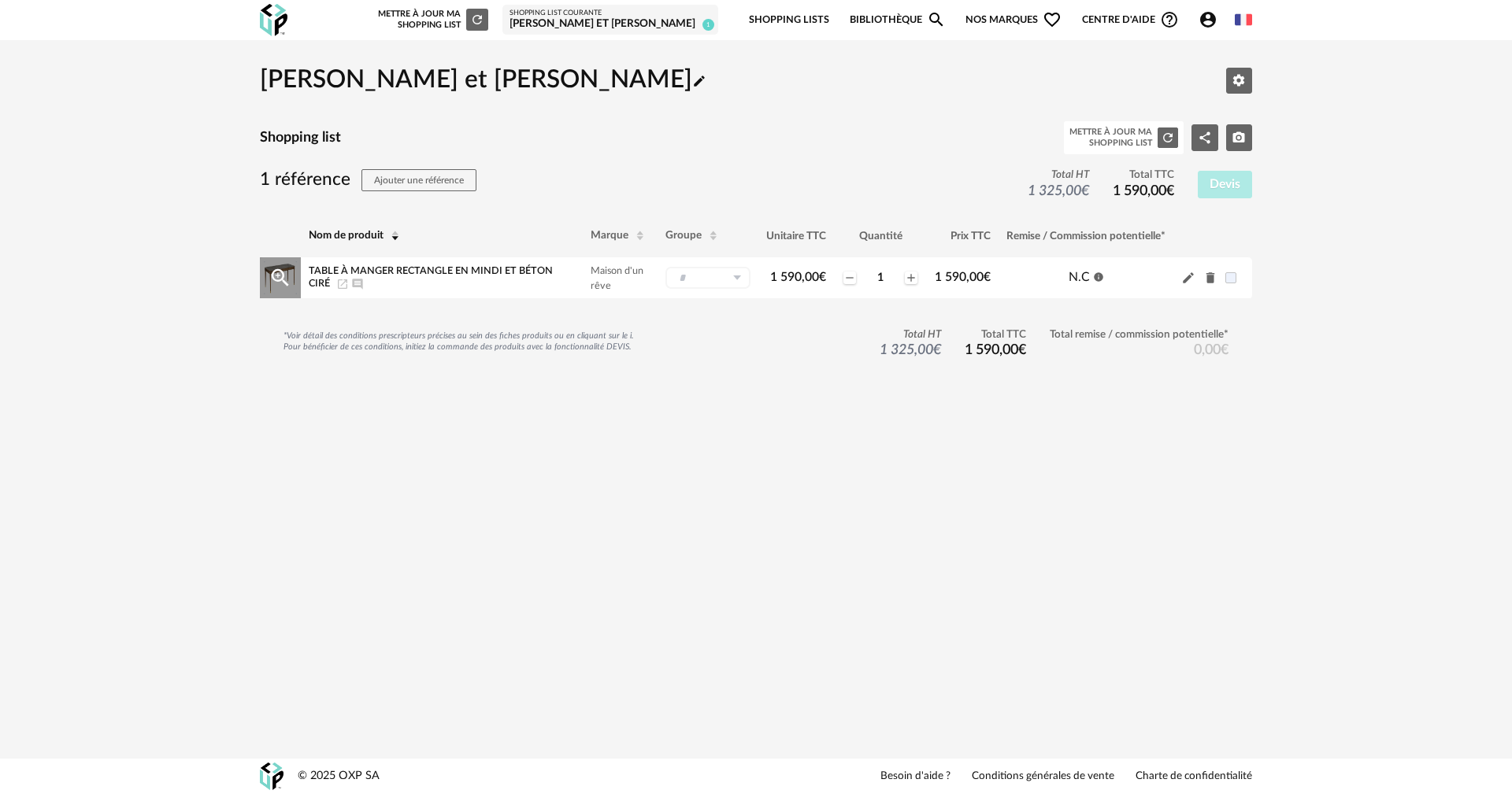
click at [339, 282] on icon "Launch icon" at bounding box center [343, 284] width 10 height 10
click at [356, 285] on icon "Ajouter un commentaire" at bounding box center [357, 283] width 11 height 11
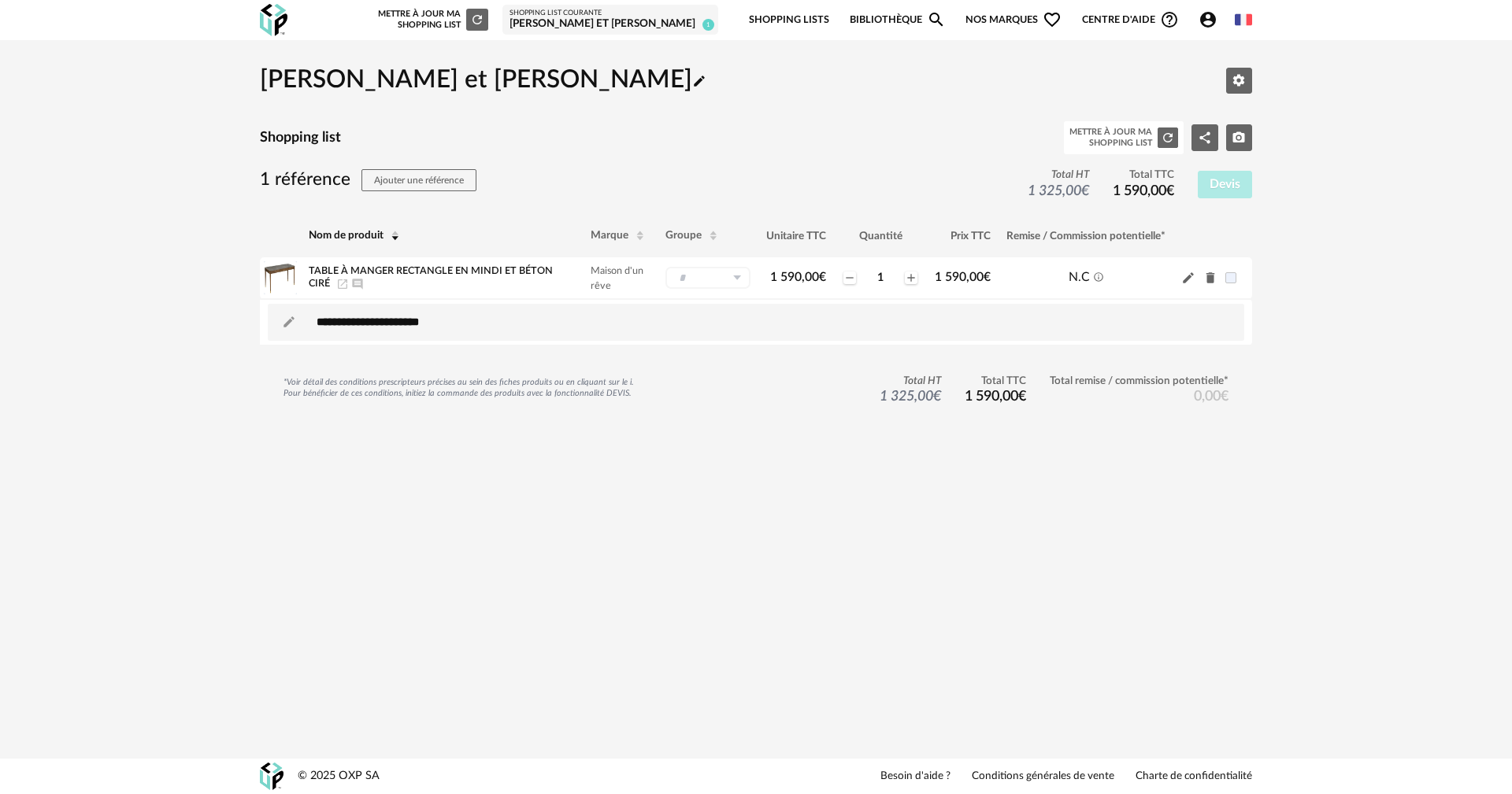
click at [1133, 23] on span "Centre d'aide Help Circle Outline icon" at bounding box center [1129, 20] width 97 height 19
click at [1113, 73] on link "Lire la FAQ" at bounding box center [1117, 82] width 115 height 29
click at [1122, 20] on span "Centre d'aide Help Circle Outline icon" at bounding box center [1129, 20] width 97 height 19
click at [1109, 51] on link "Tutos vidéos" at bounding box center [1117, 54] width 115 height 29
click at [266, 26] on img at bounding box center [273, 20] width 28 height 33
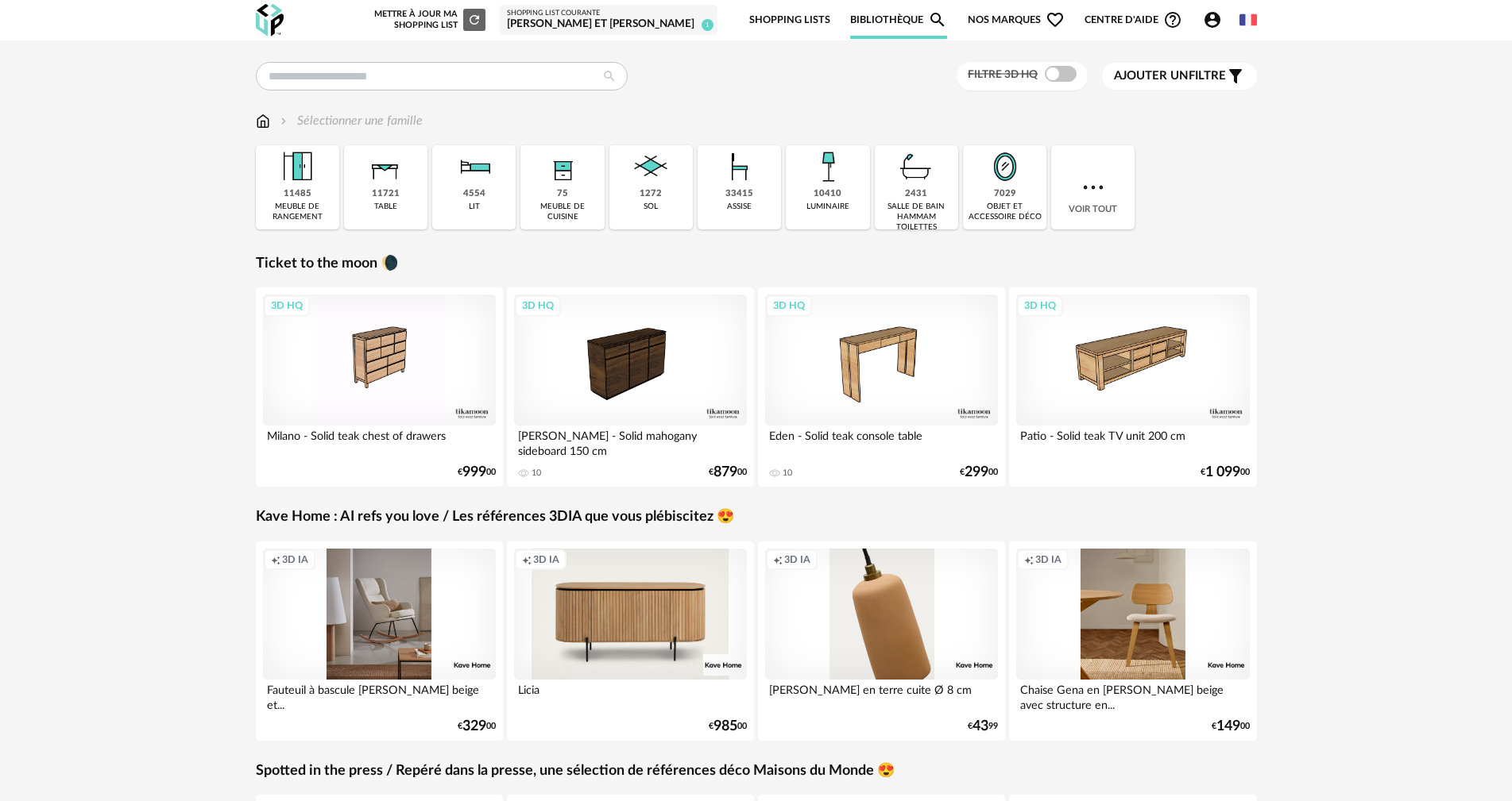
click at [634, 16] on div "Shopping List courante" at bounding box center [608, 14] width 204 height 10
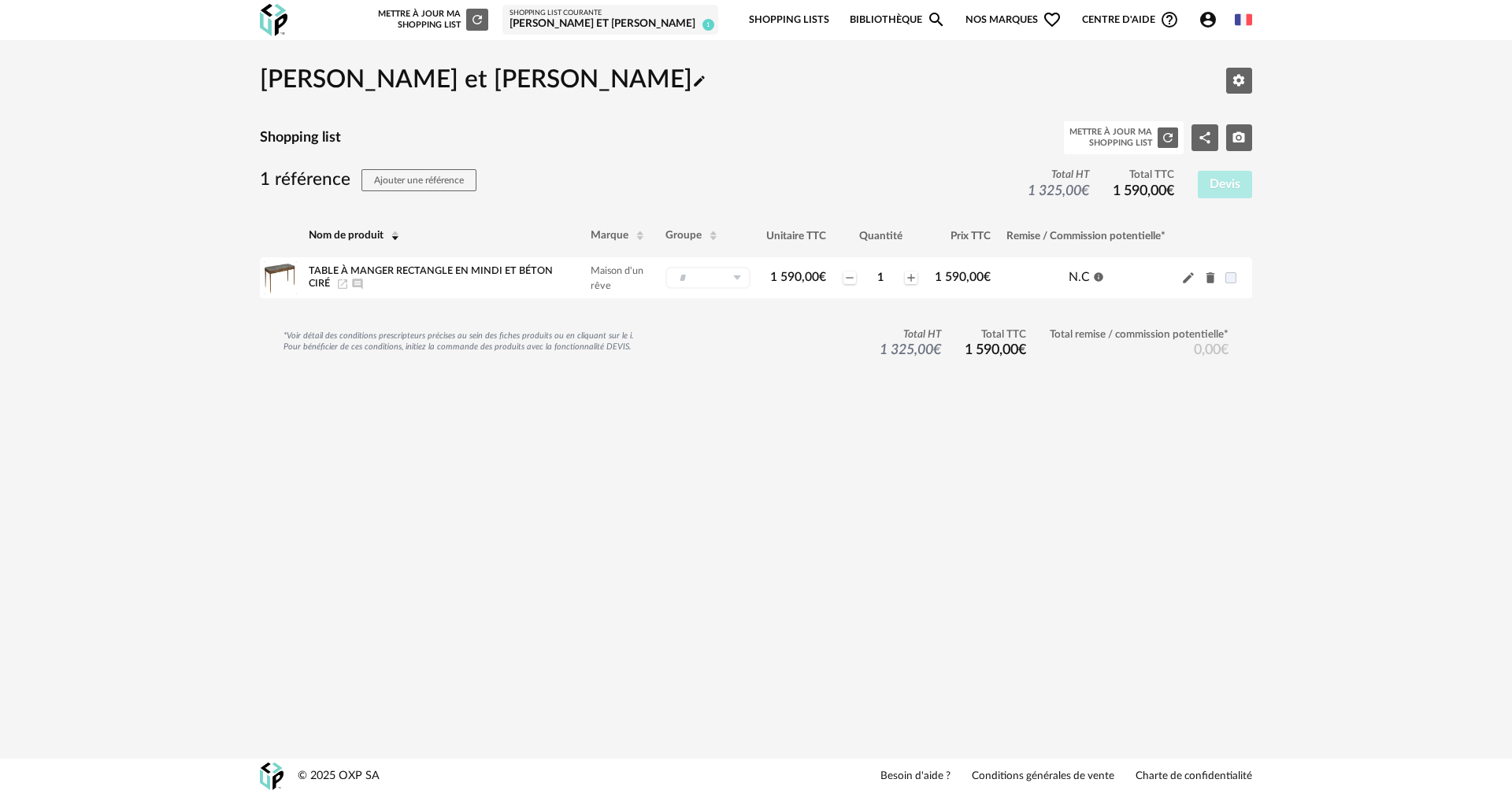
click at [907, 16] on link "Bibliothèque Magnify icon" at bounding box center [898, 20] width 96 height 37
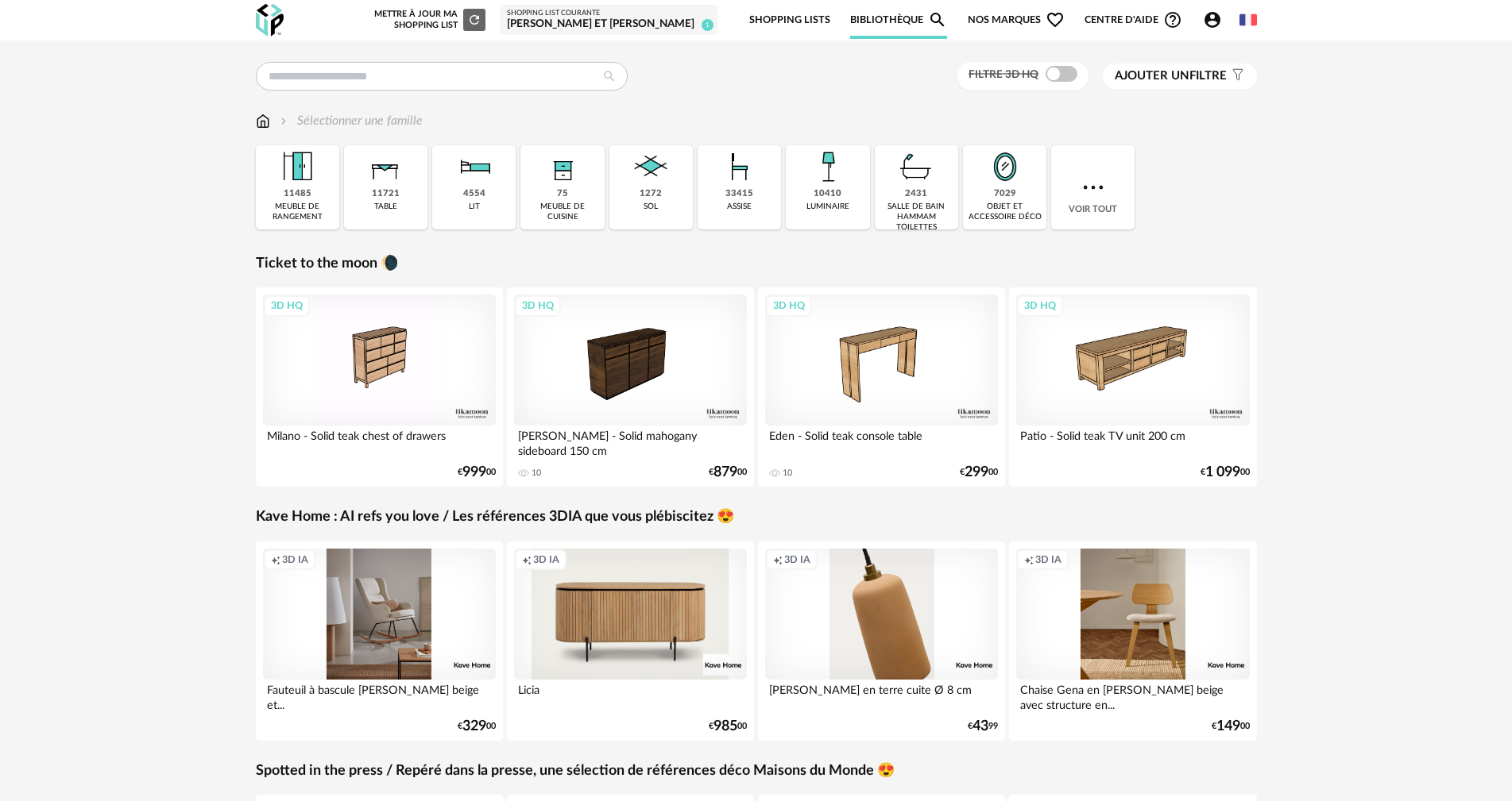
click at [1013, 15] on span "Nos marques Heart Outline icon" at bounding box center [1016, 20] width 97 height 38
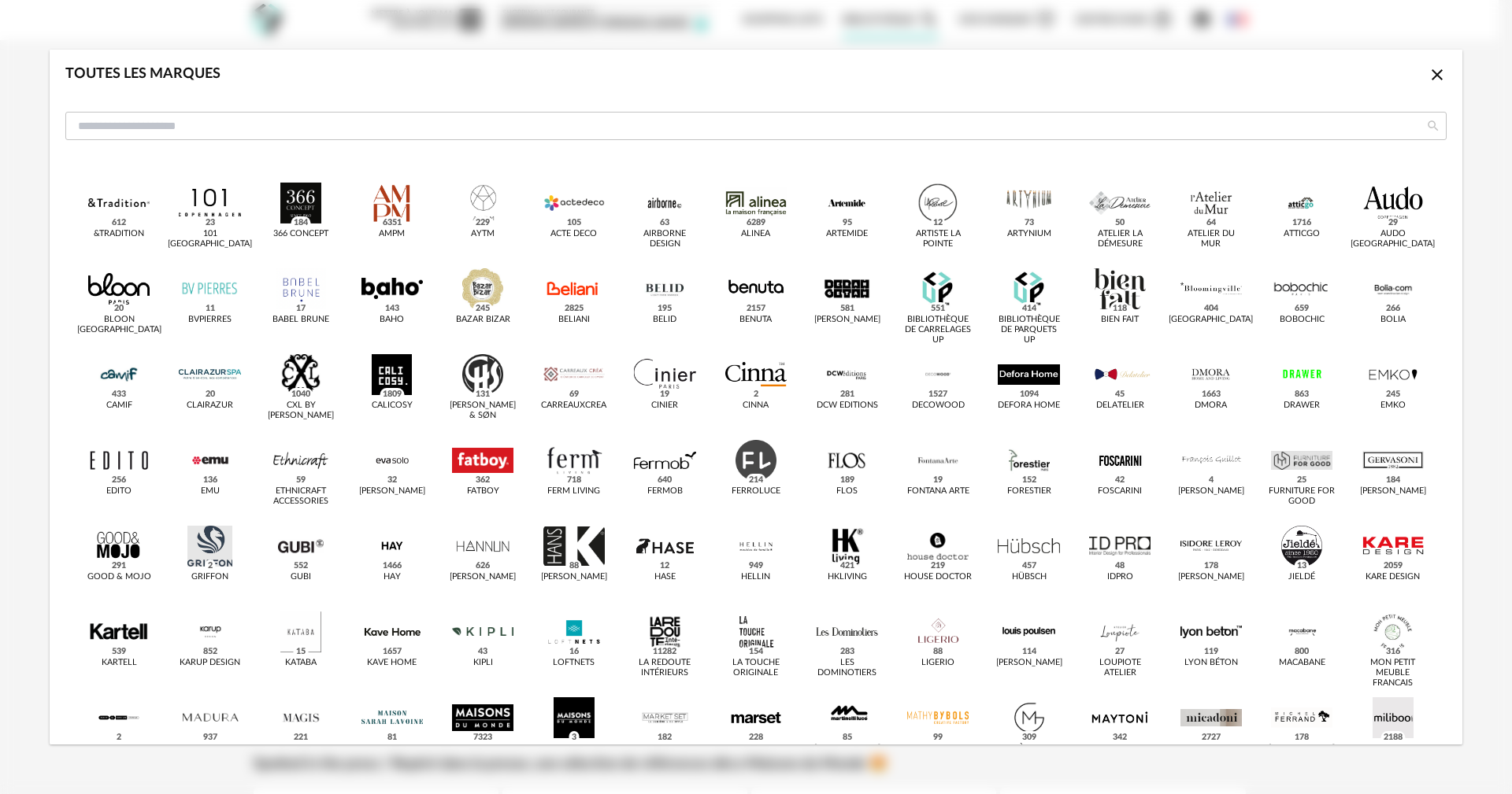
click at [1428, 76] on icon "Close icon" at bounding box center [1437, 75] width 19 height 19
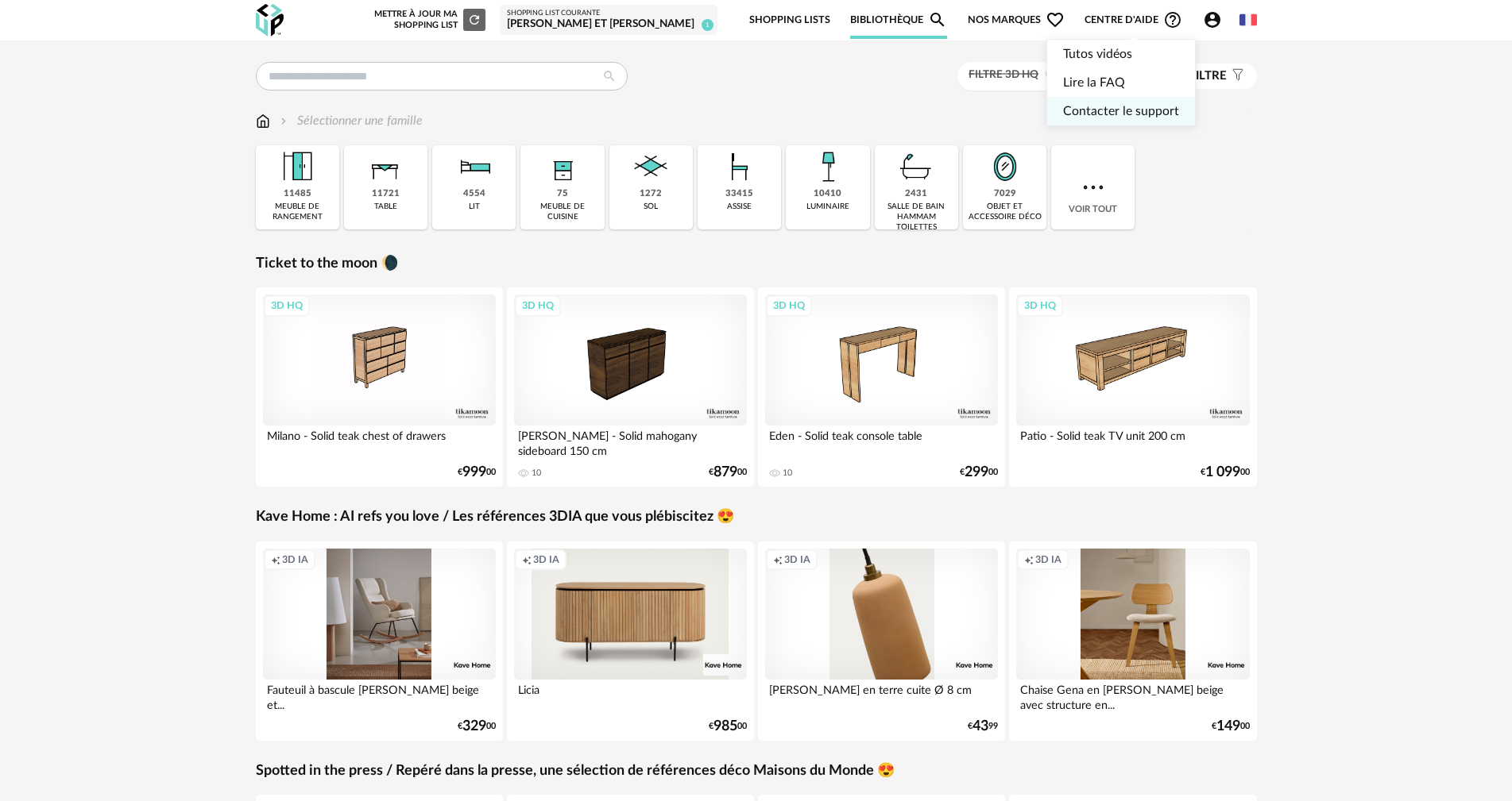
click at [1125, 111] on link "Contacter le support" at bounding box center [1121, 111] width 116 height 29
click at [666, 13] on div "Shopping List courante" at bounding box center [608, 14] width 204 height 10
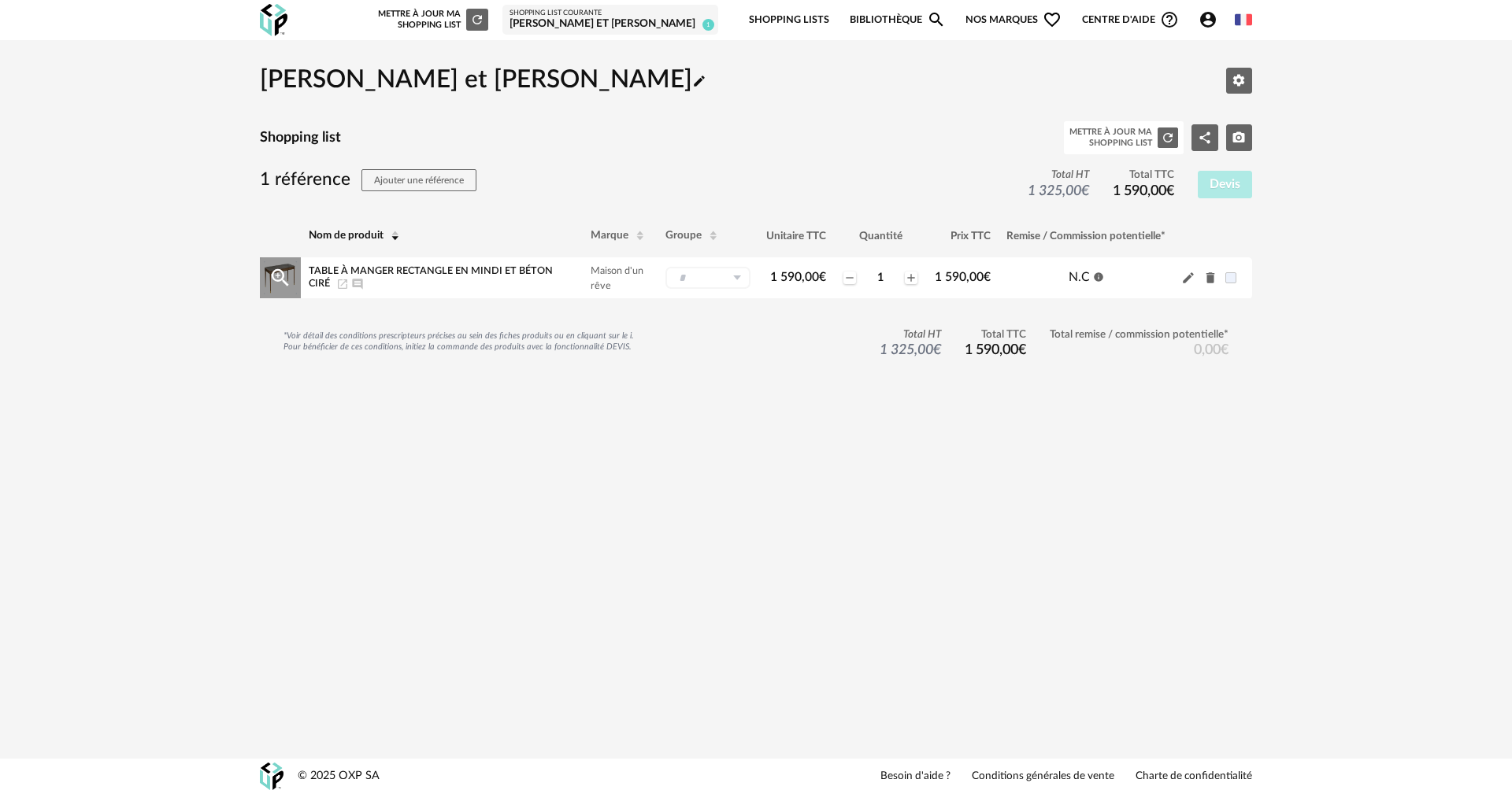
click at [336, 286] on icon "Launch icon" at bounding box center [342, 283] width 12 height 12
